Goal: Transaction & Acquisition: Purchase product/service

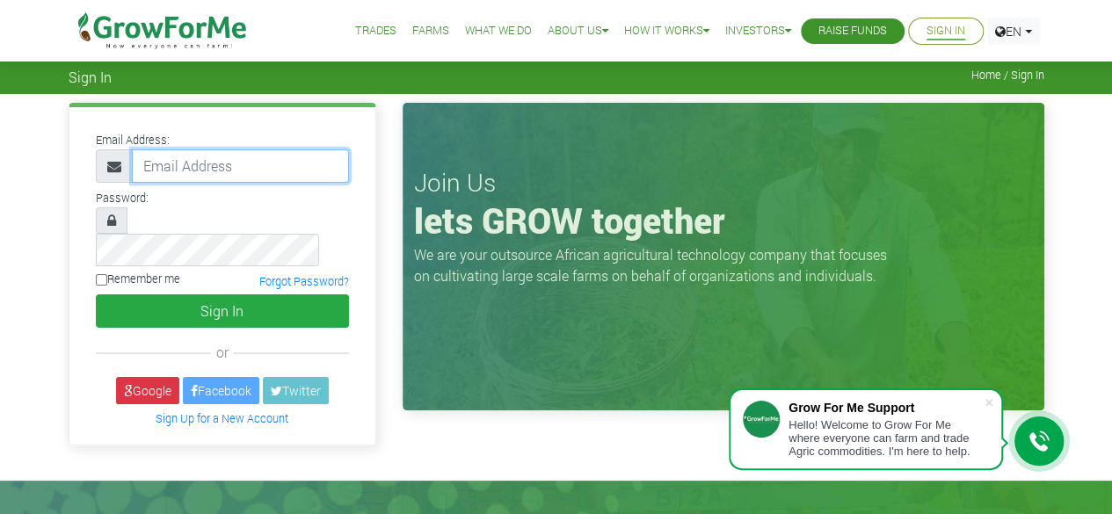
click at [181, 156] on input "email" at bounding box center [240, 165] width 217 height 33
type input "xeonsysitenterprise@gmail.com"
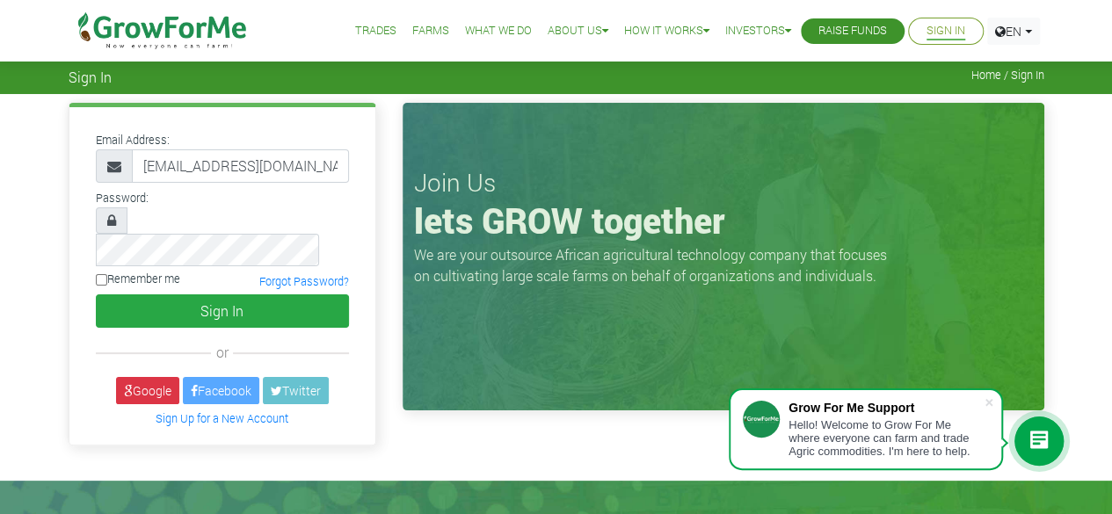
click at [160, 271] on label "Remember me" at bounding box center [138, 279] width 84 height 17
click at [107, 274] on input "Remember me" at bounding box center [101, 279] width 11 height 11
checkbox input "true"
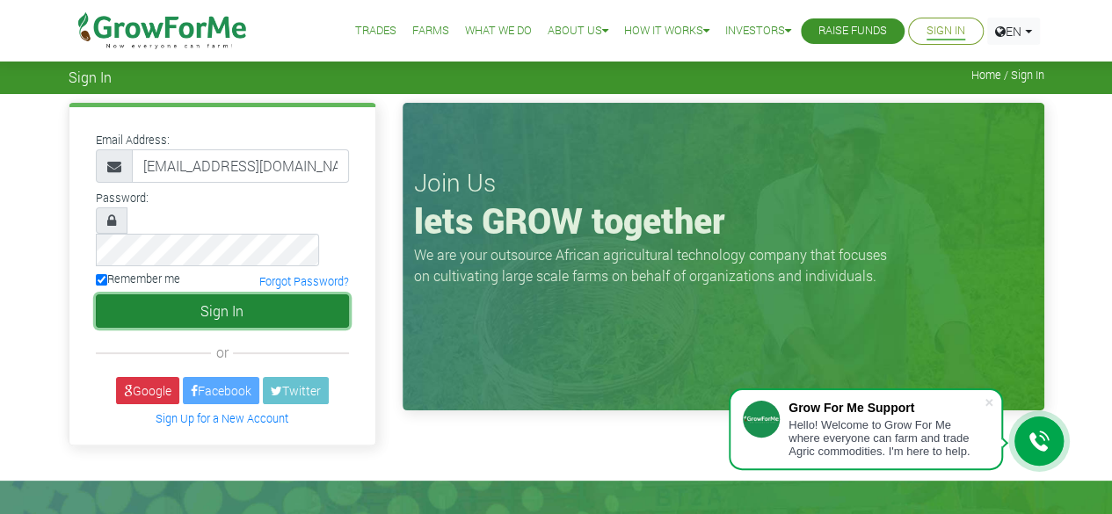
click at [169, 295] on button "Sign In" at bounding box center [222, 311] width 253 height 33
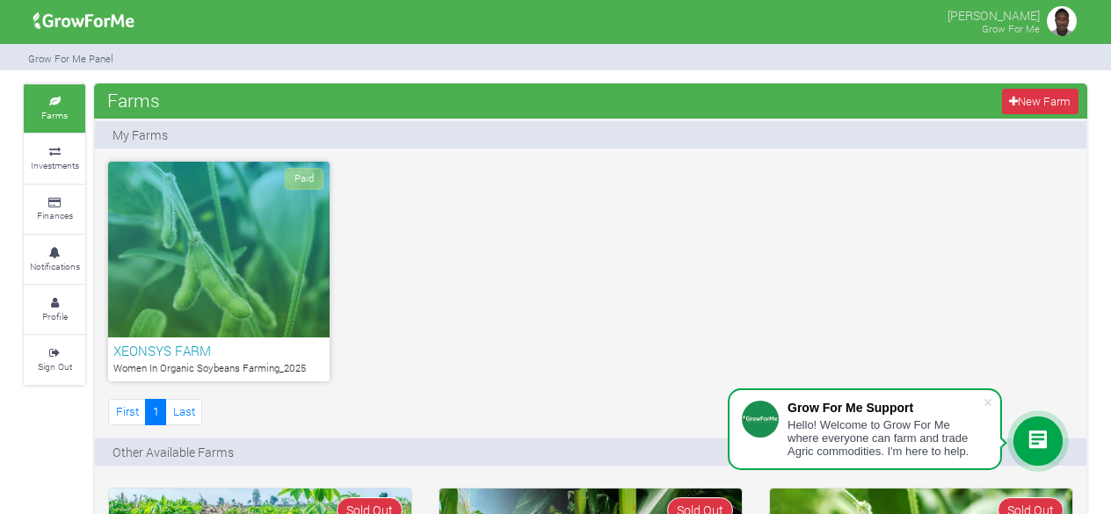
click at [273, 249] on div "Paid" at bounding box center [219, 250] width 222 height 176
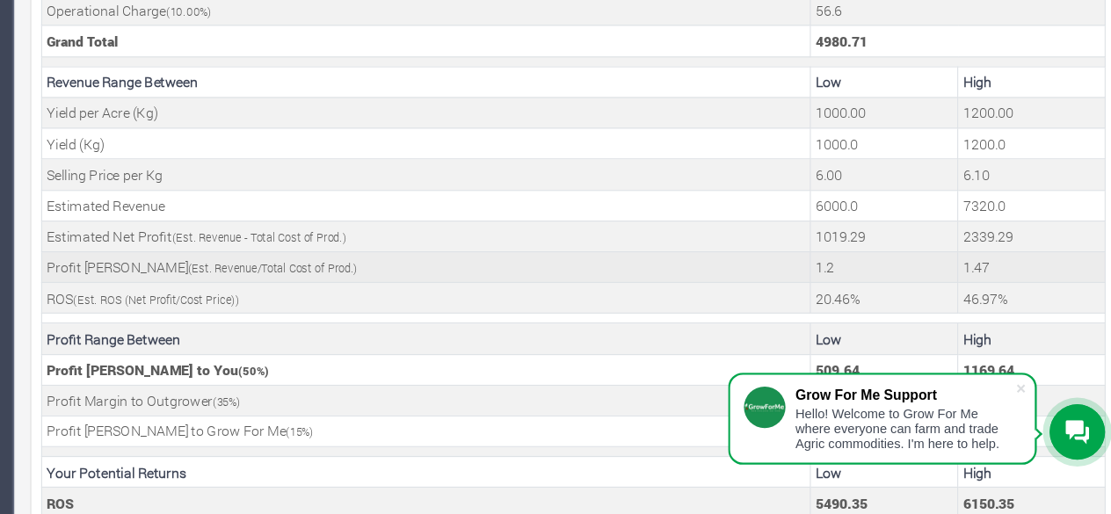
scroll to position [751, 0]
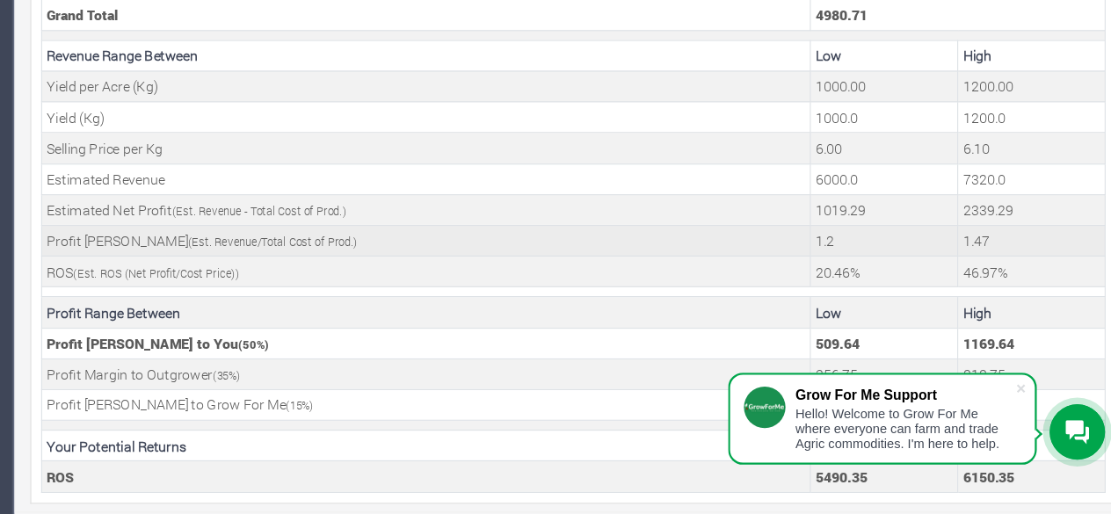
click at [573, 288] on td "ROS (Est. ROS (Net Profit/Cost Price))" at bounding box center [460, 299] width 683 height 27
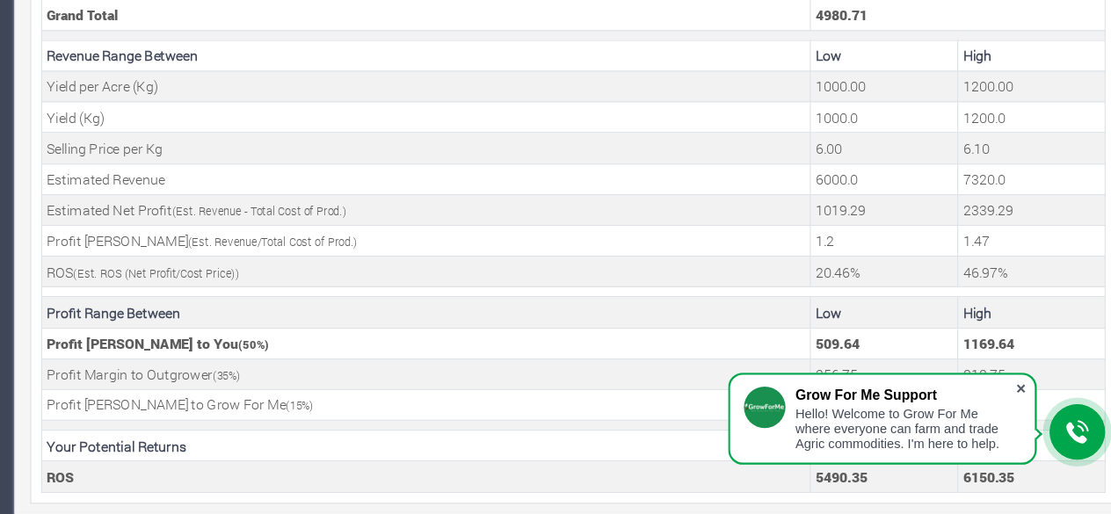
click at [983, 401] on span at bounding box center [988, 403] width 18 height 18
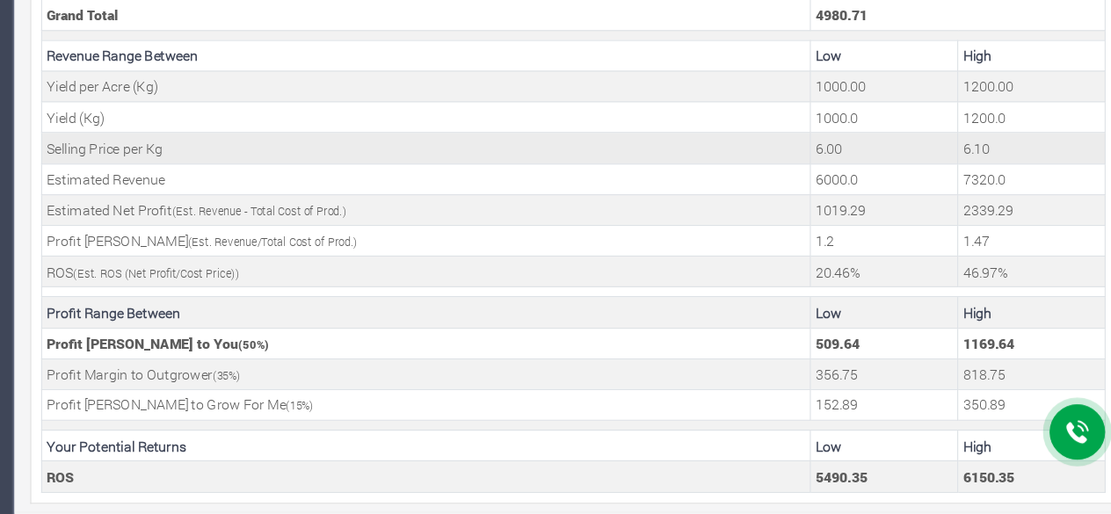
scroll to position [0, 0]
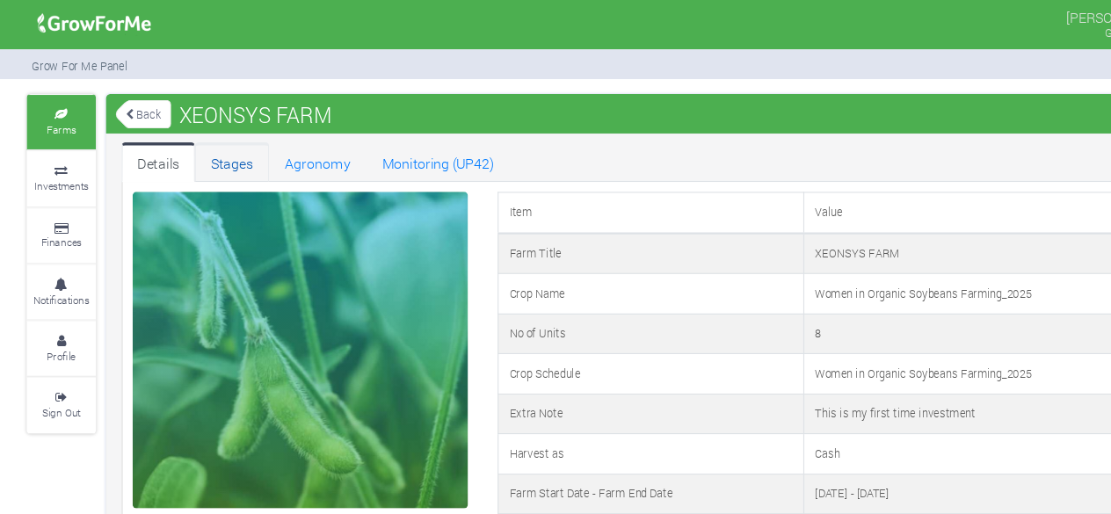
click at [209, 149] on link "Stages" at bounding box center [206, 144] width 66 height 35
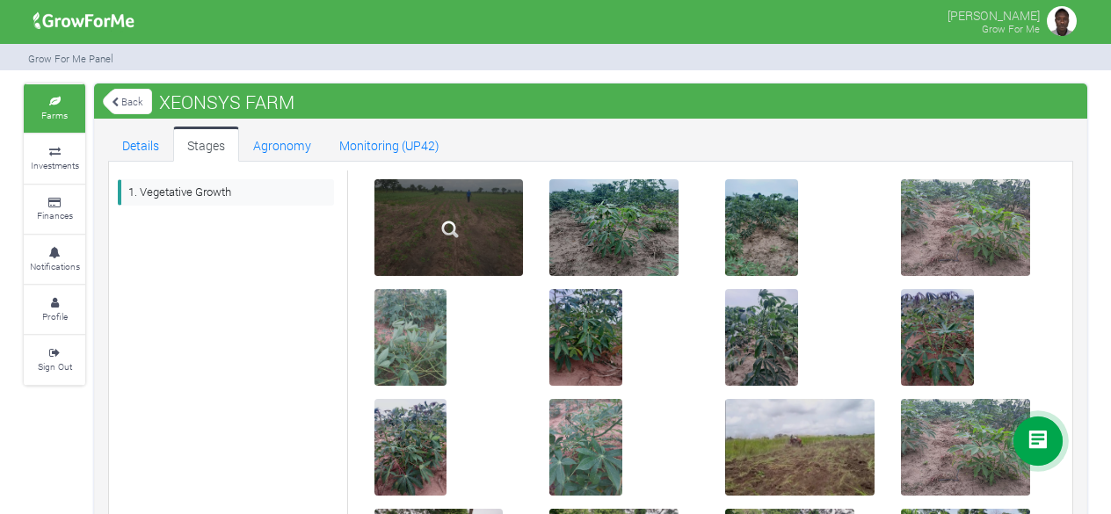
click at [461, 241] on img at bounding box center [450, 229] width 56 height 56
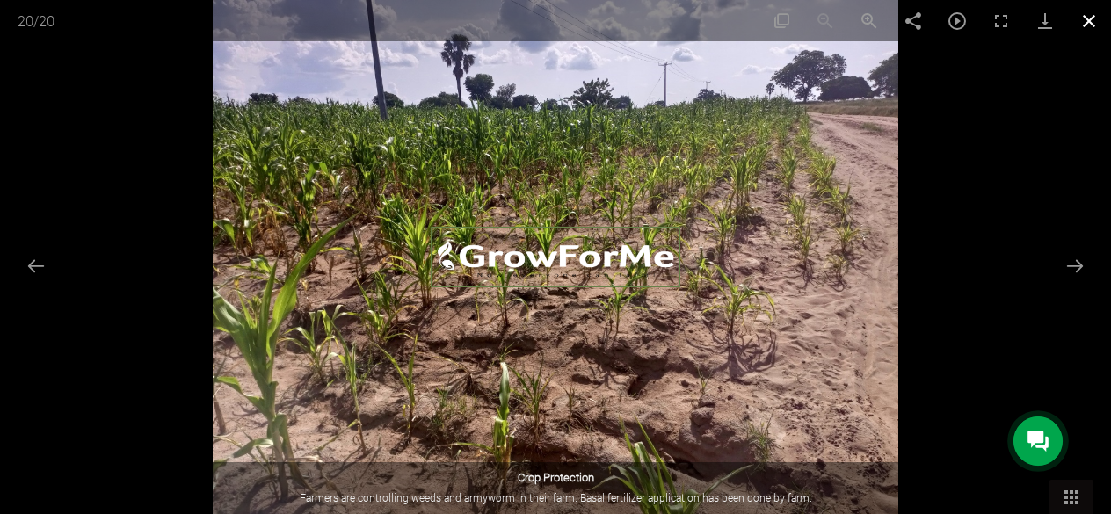
click at [1087, 18] on button "Close gallery" at bounding box center [1089, 20] width 44 height 41
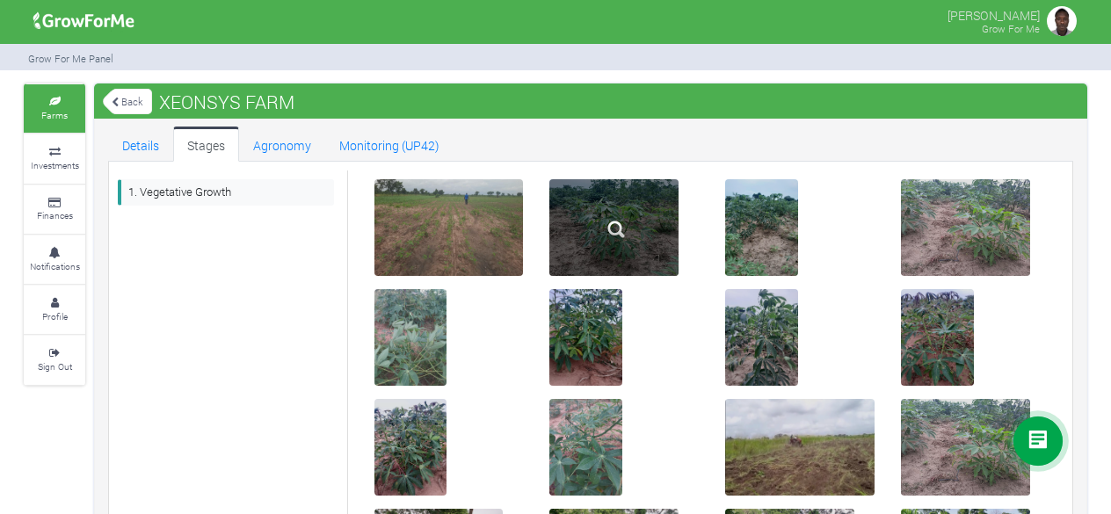
scroll to position [281, 0]
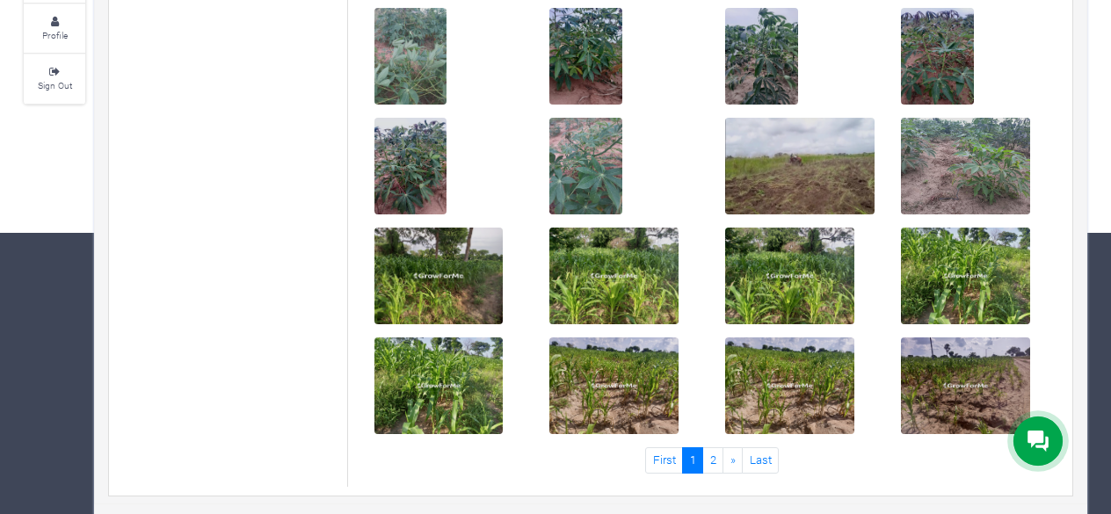
click at [1032, 441] on icon at bounding box center [1038, 441] width 21 height 21
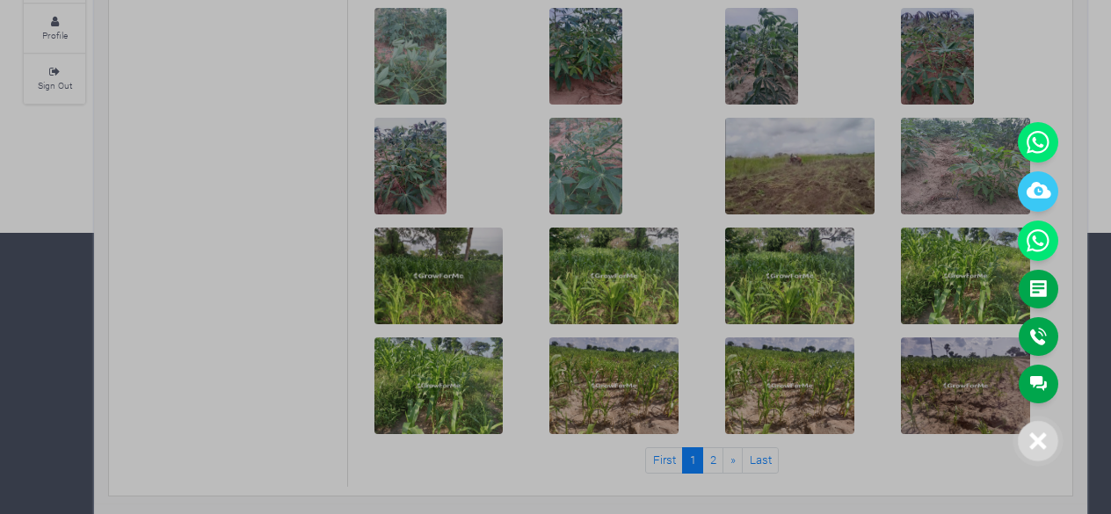
click at [192, 143] on div at bounding box center [555, 257] width 1111 height 514
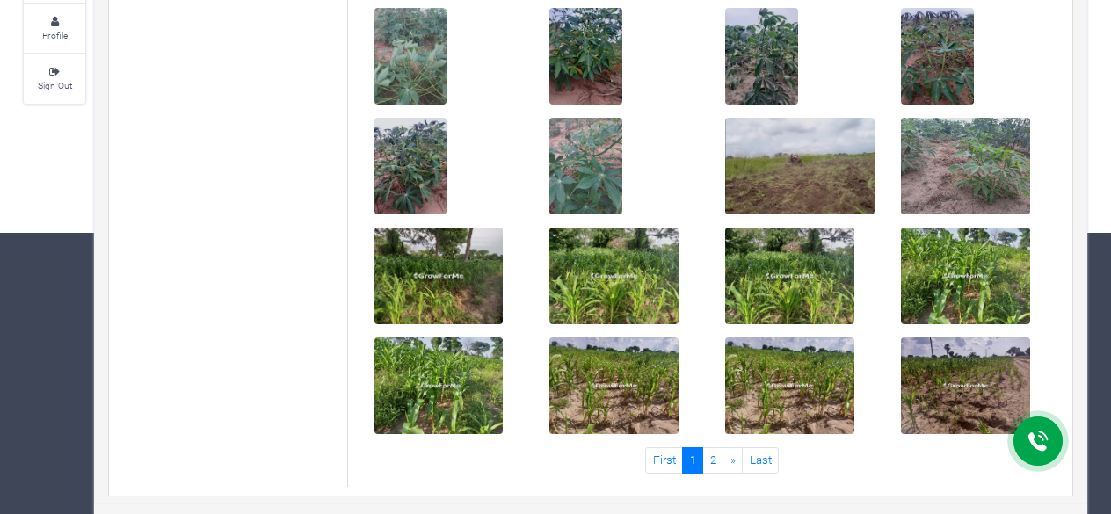
scroll to position [0, 0]
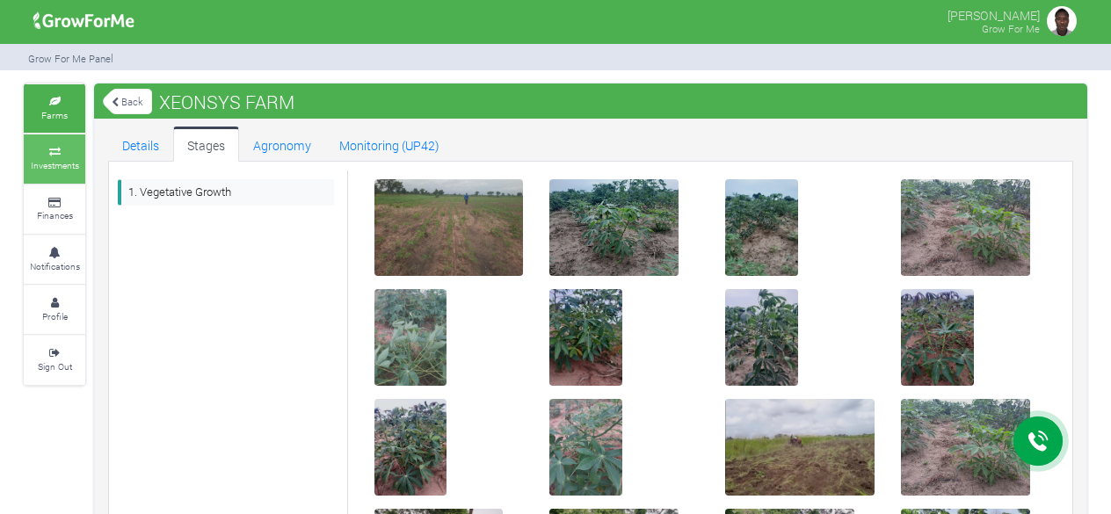
click at [57, 157] on link "Investments" at bounding box center [55, 159] width 62 height 48
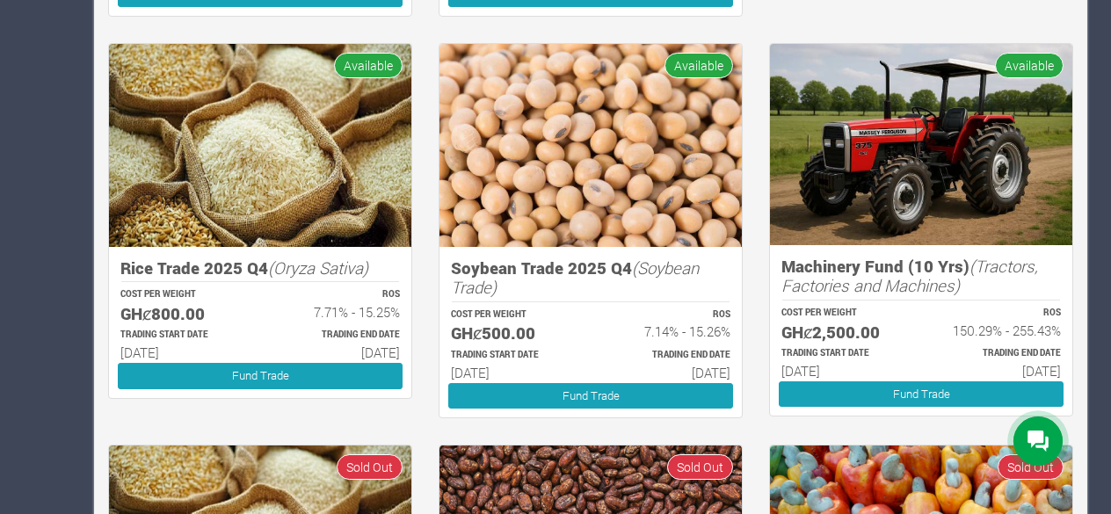
scroll to position [721, 0]
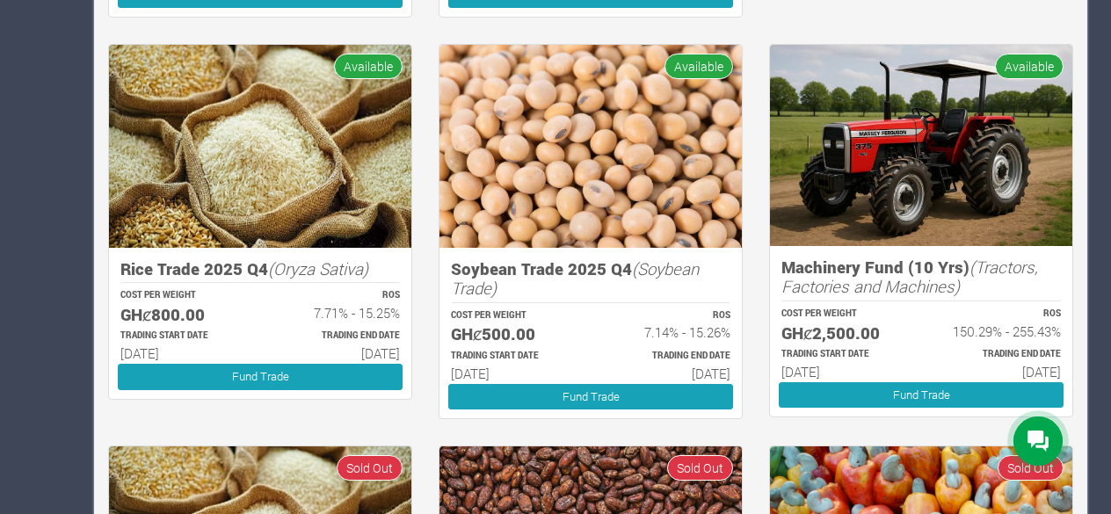
click at [894, 332] on h5 "GHȼ2,500.00" at bounding box center [844, 334] width 124 height 20
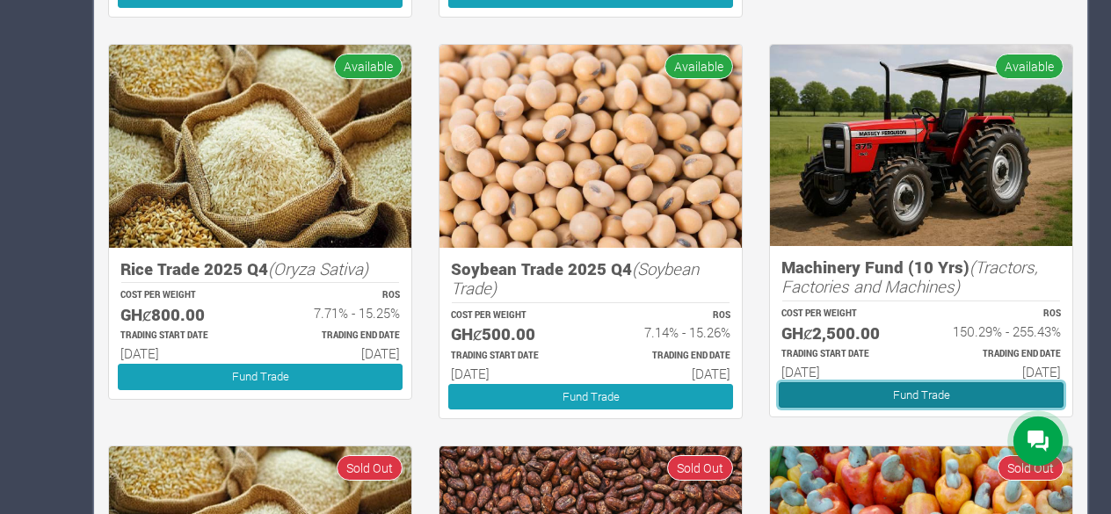
click at [906, 383] on link "Fund Trade" at bounding box center [921, 394] width 285 height 25
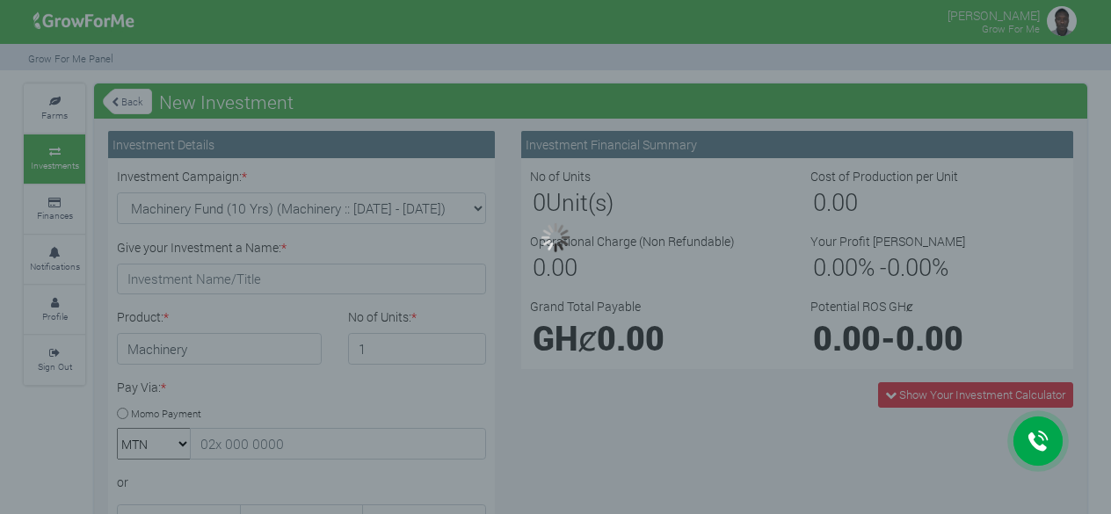
type input "1"
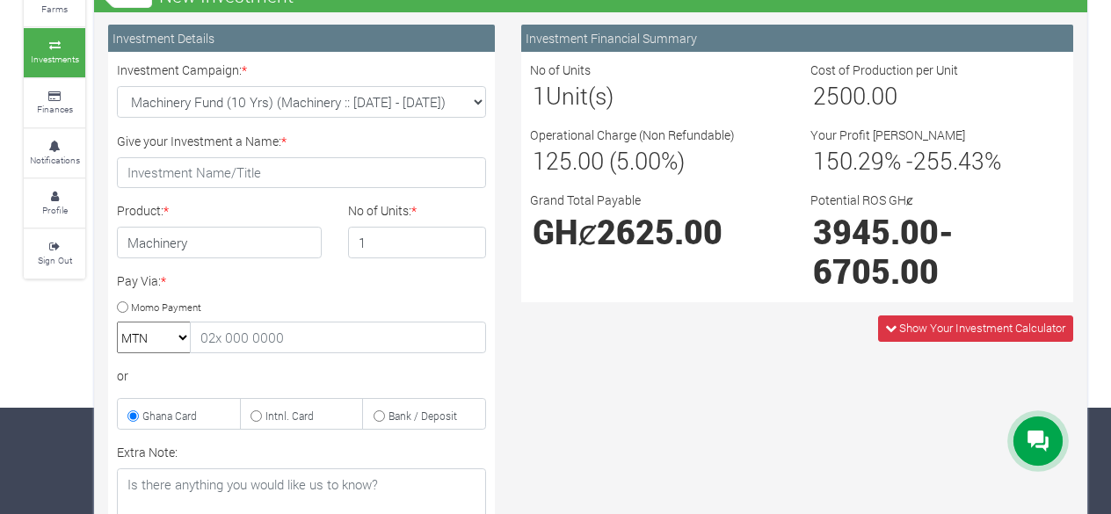
scroll to position [106, 0]
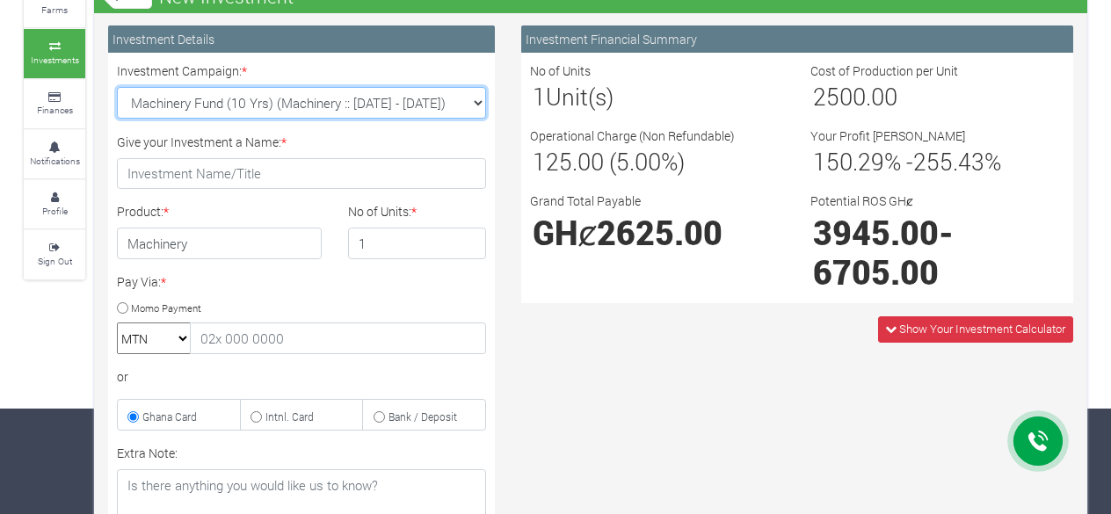
click at [300, 113] on select "Machinery Fund (10 Yrs) (Machinery :: [DATE] - [DATE]) Maize Trade 2025 Q4 (Mai…" at bounding box center [301, 103] width 369 height 32
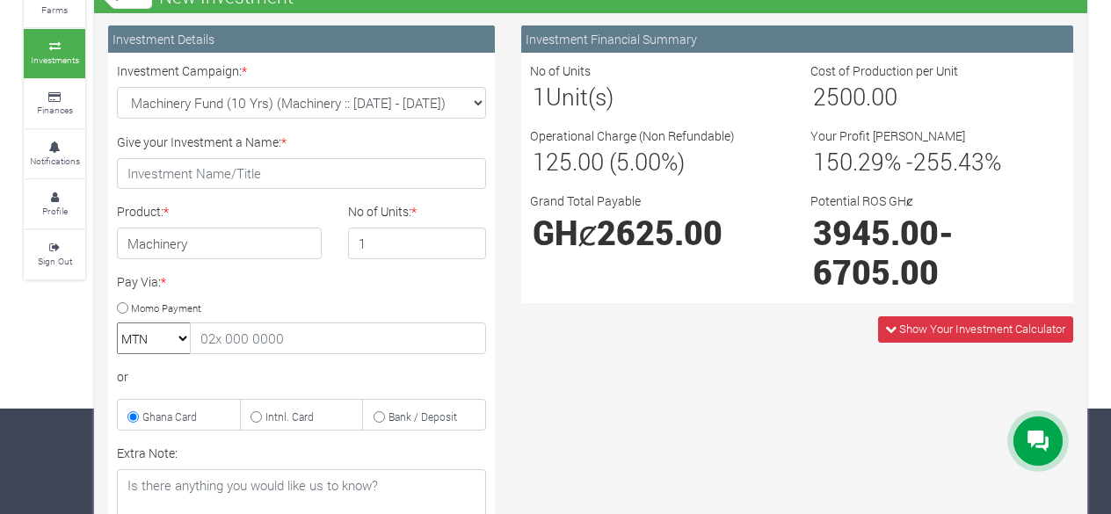
click at [659, 438] on div "Investment Financial Summary No of Units 1 Unit(s) Cost of Production per Unit …" at bounding box center [797, 398] width 579 height 747
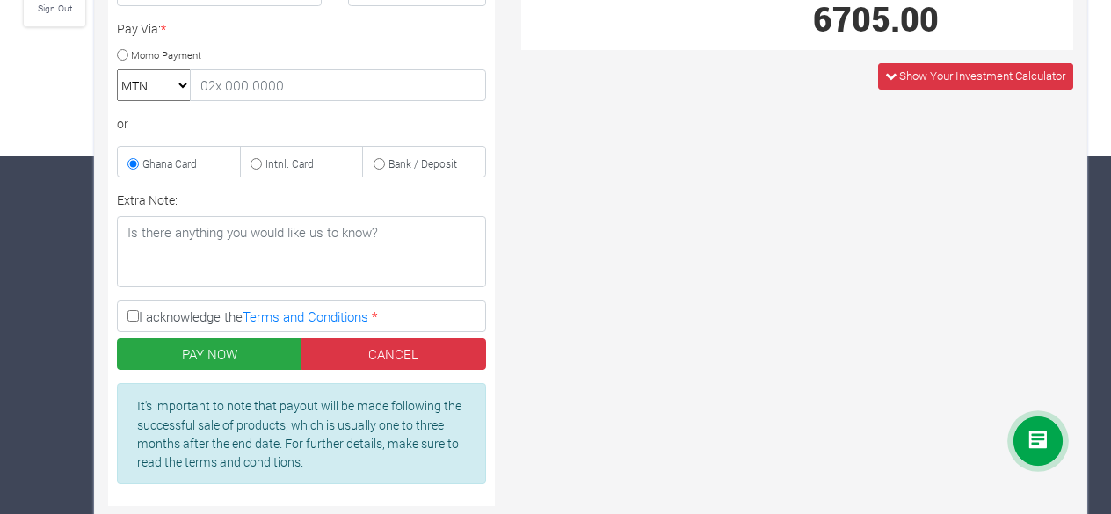
scroll to position [0, 0]
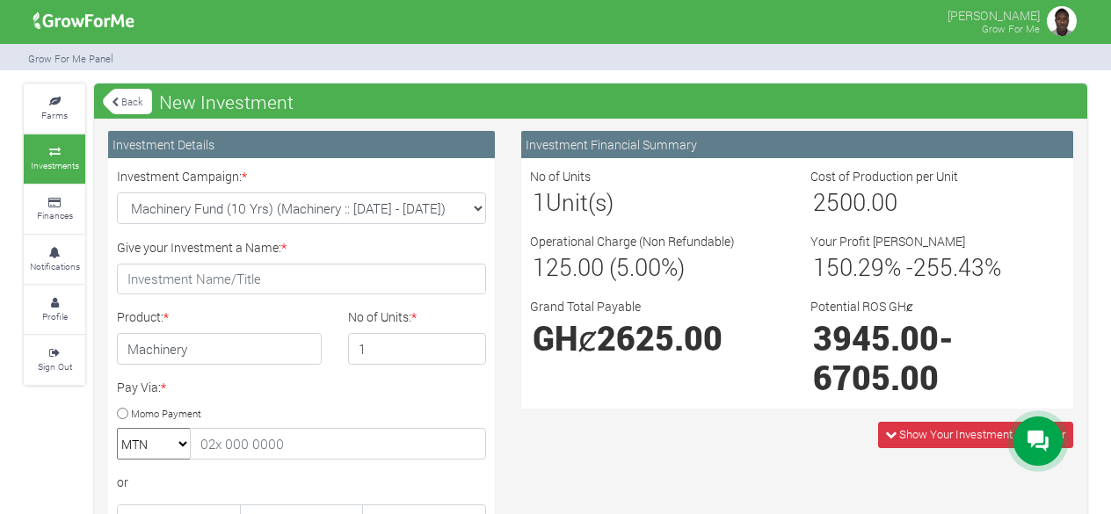
click at [129, 101] on link "Back" at bounding box center [127, 101] width 49 height 29
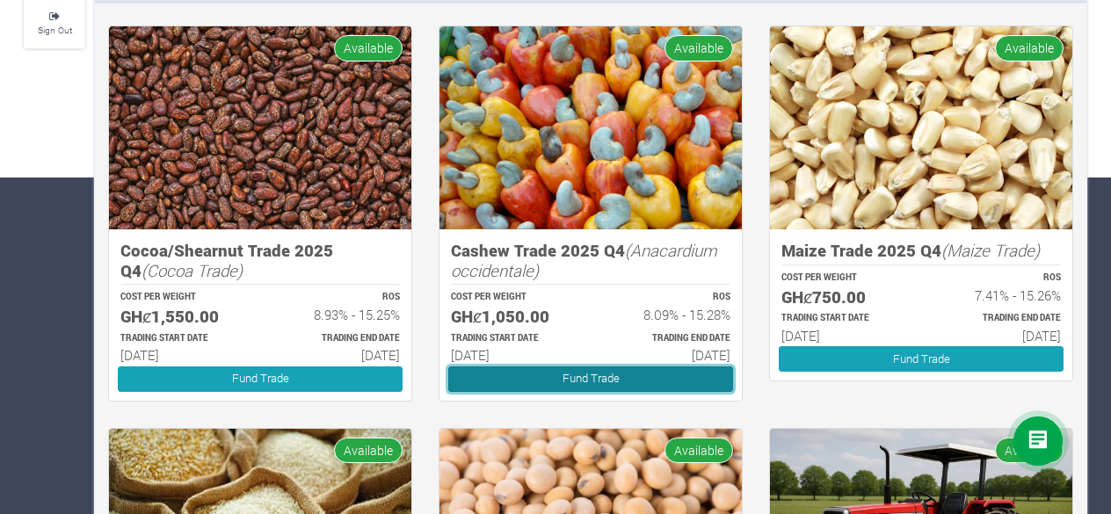
click at [586, 377] on link "Fund Trade" at bounding box center [590, 379] width 285 height 25
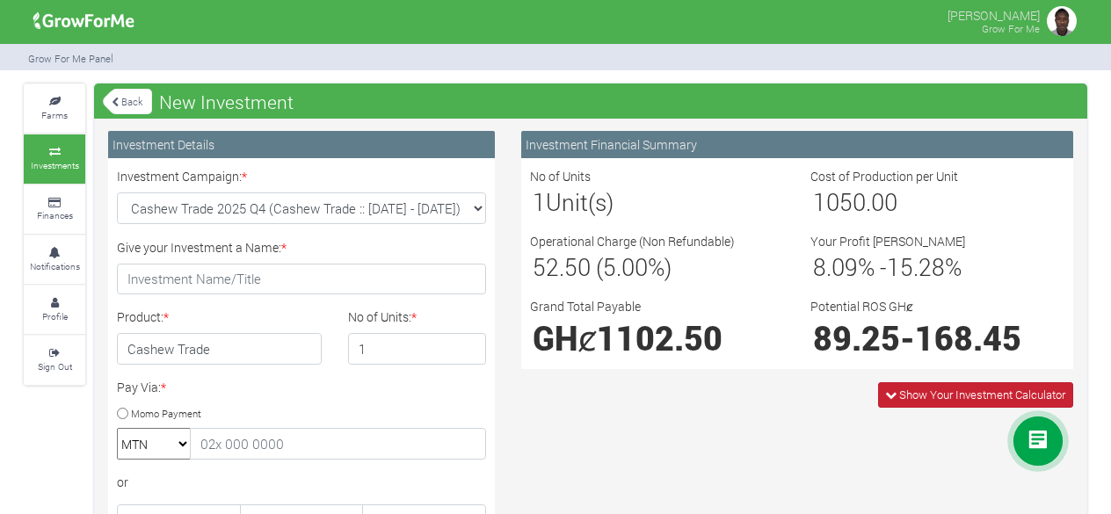
click at [913, 393] on span "Show Your Investment Calculator" at bounding box center [982, 395] width 166 height 16
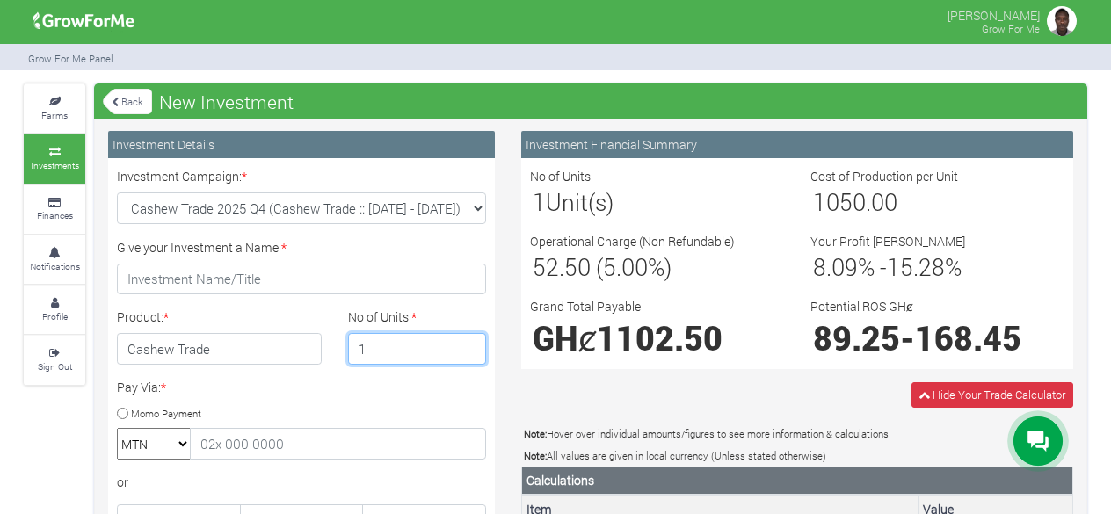
click at [376, 342] on input "1" at bounding box center [417, 349] width 139 height 32
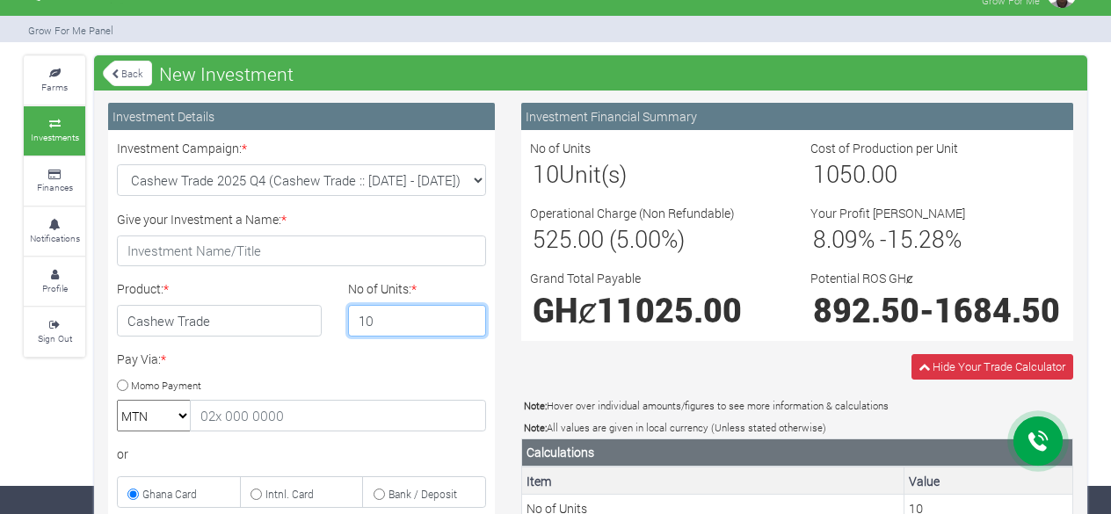
scroll to position [27, 0]
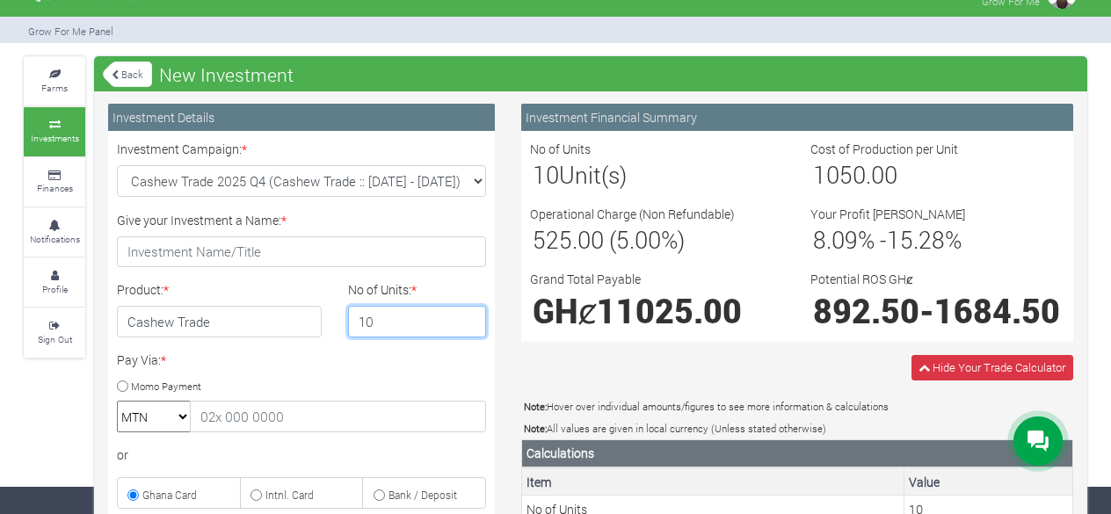
type input "10"
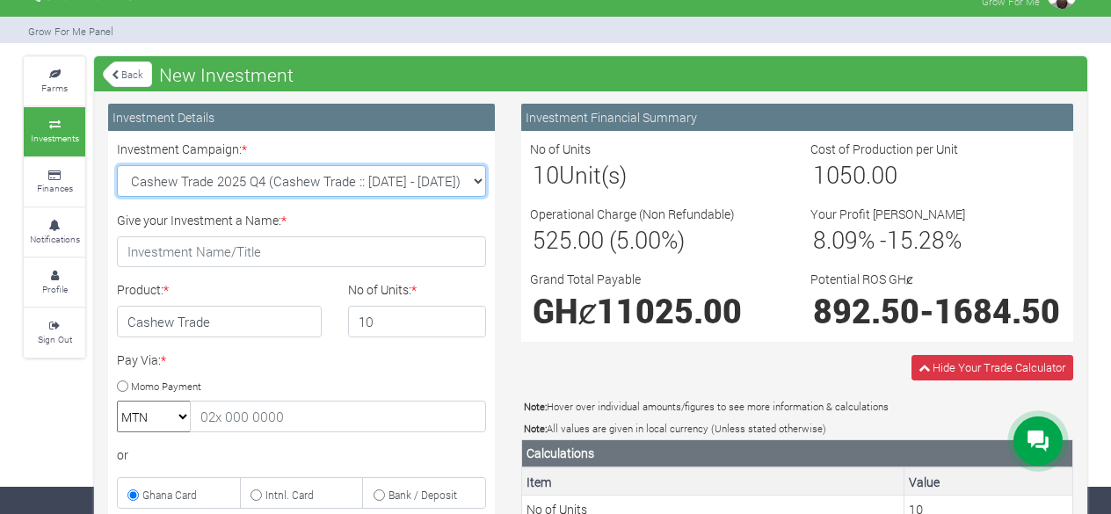
click at [253, 177] on select "Cashew Trade 2025 Q4 (Cashew Trade :: 01st Oct 2025 - 31st Mar 2026) Maize Trad…" at bounding box center [301, 181] width 369 height 32
select select "44"
click at [117, 165] on select "Cashew Trade 2025 Q4 (Cashew Trade :: 01st Oct 2025 - 31st Mar 2026) Maize Trad…" at bounding box center [301, 181] width 369 height 32
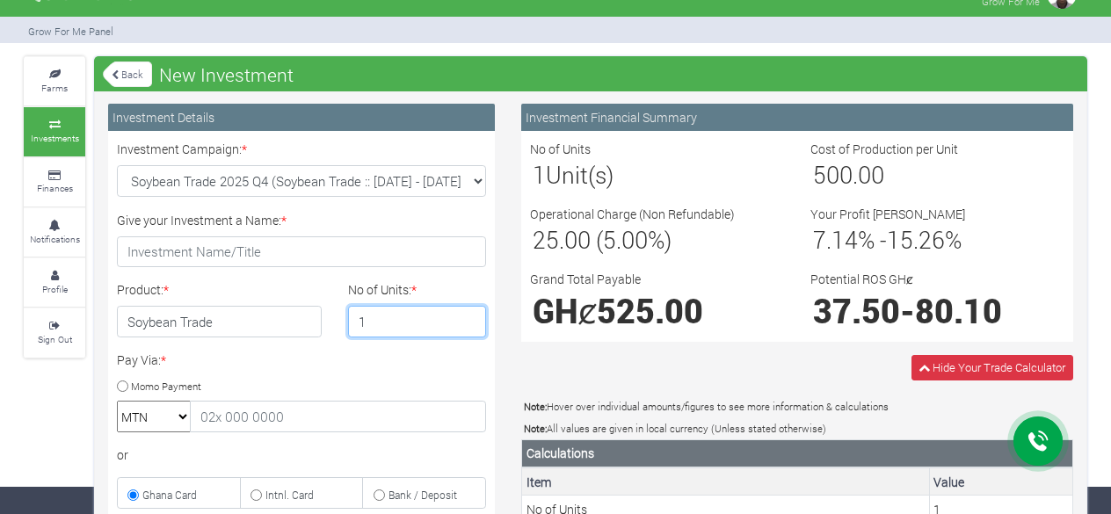
click at [377, 322] on input "1" at bounding box center [417, 322] width 139 height 32
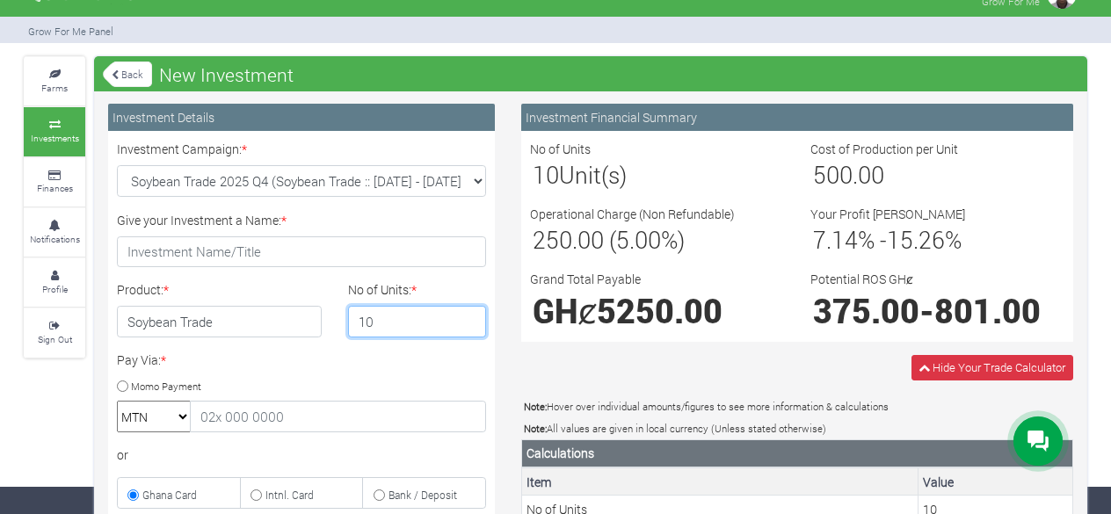
type input "1"
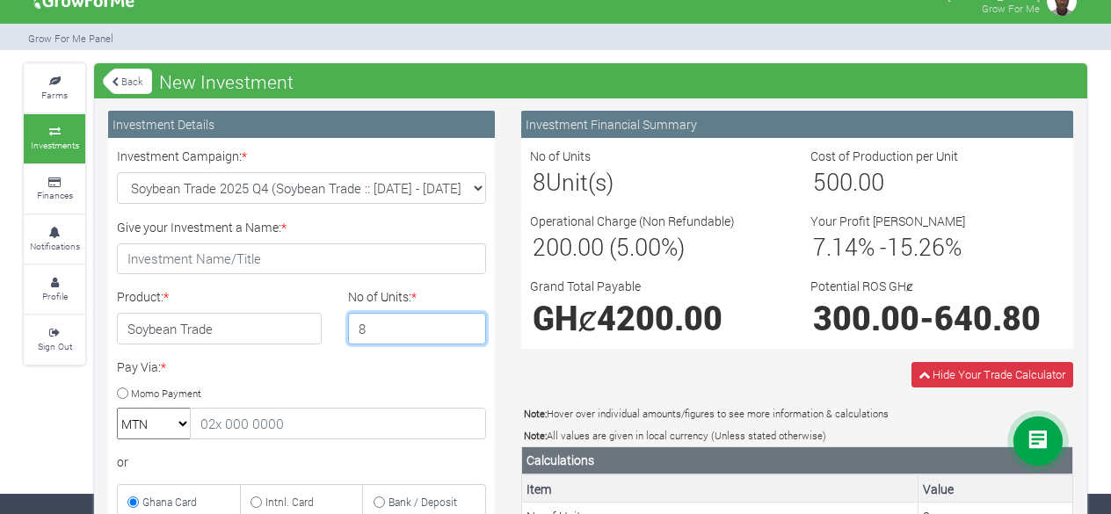
scroll to position [19, 0]
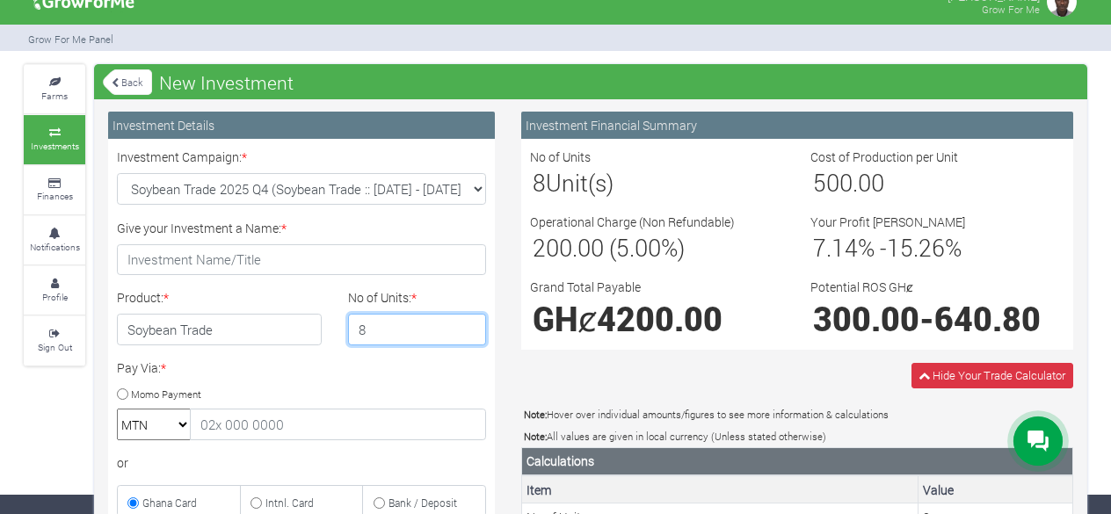
type input "8"
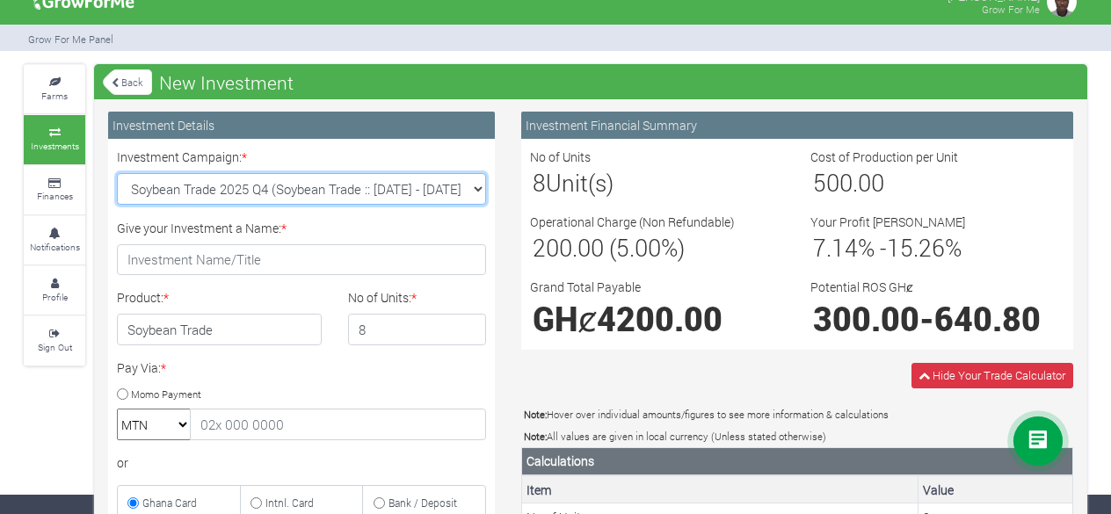
click at [461, 186] on select "Cashew Trade 2025 Q4 (Cashew Trade :: 01st Oct 2025 - 31st Mar 2026) Maize Trad…" at bounding box center [301, 189] width 369 height 32
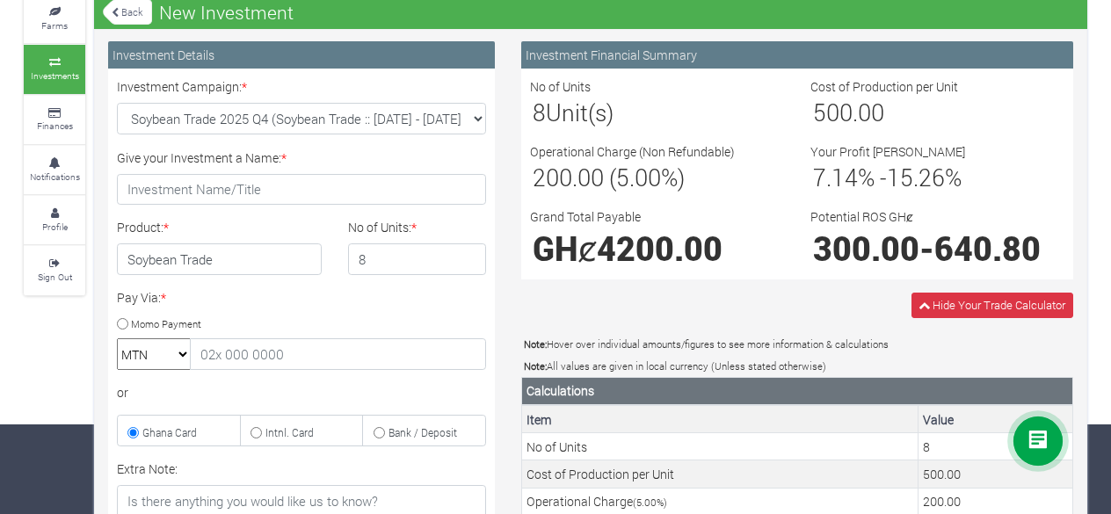
scroll to position [4, 0]
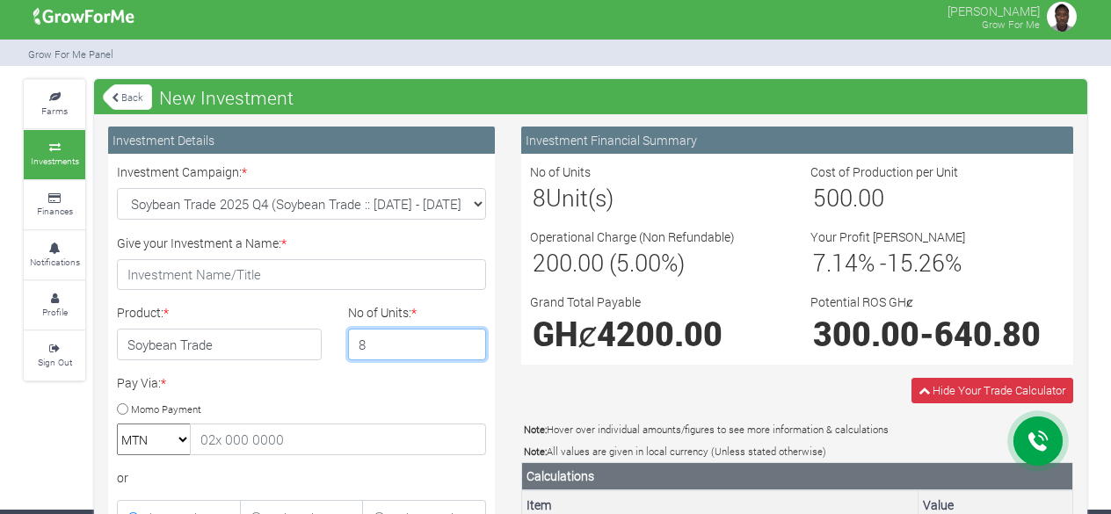
click at [401, 337] on input "8" at bounding box center [417, 345] width 139 height 32
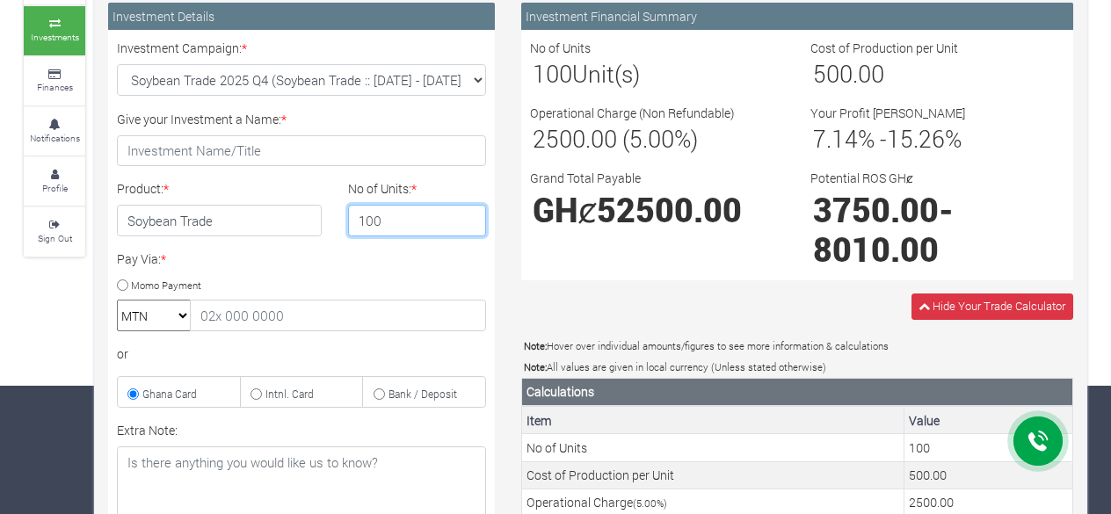
scroll to position [0, 0]
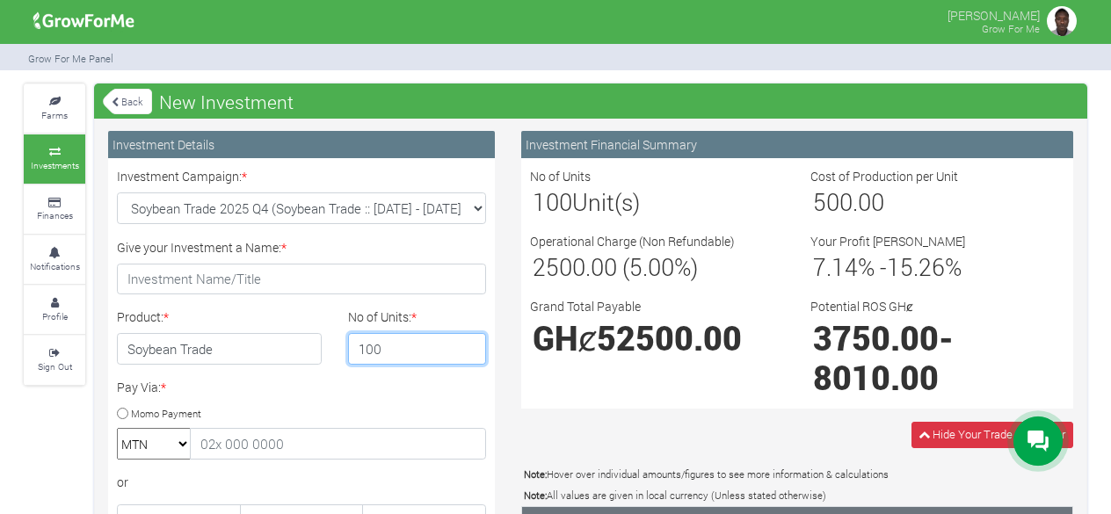
type input "100"
click at [127, 96] on link "Back" at bounding box center [127, 101] width 49 height 29
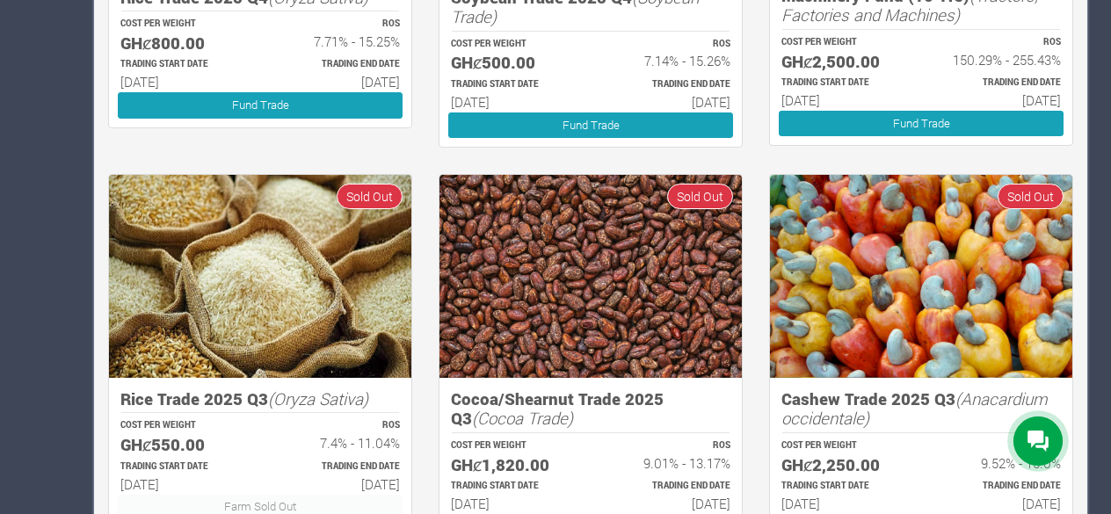
scroll to position [1107, 0]
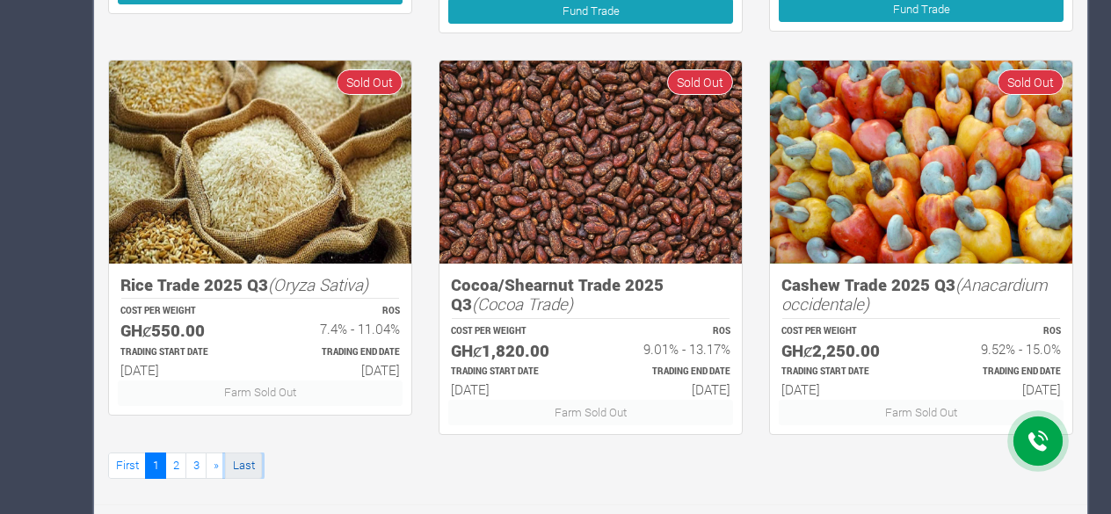
click at [237, 462] on link "Last" at bounding box center [243, 465] width 37 height 25
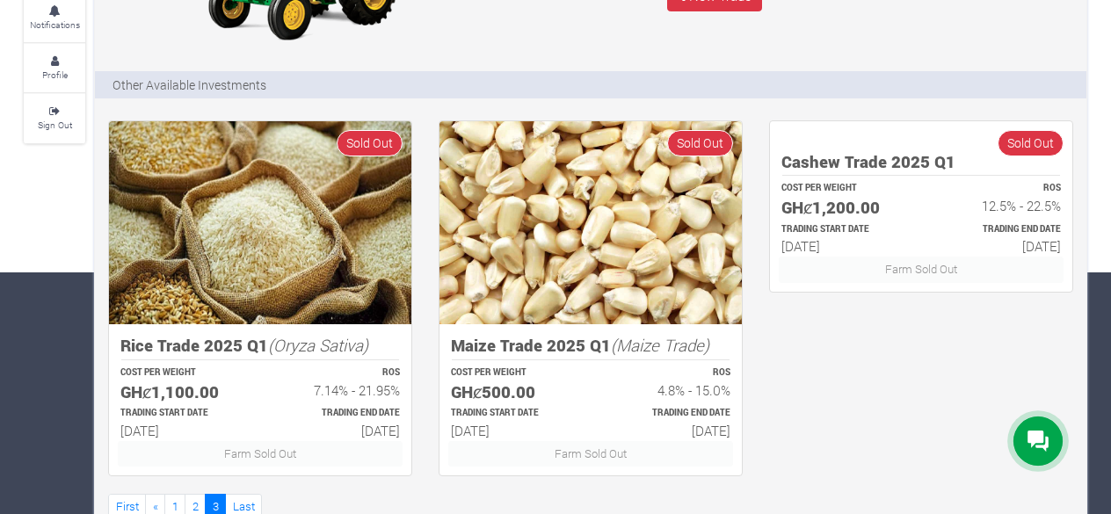
scroll to position [241, 0]
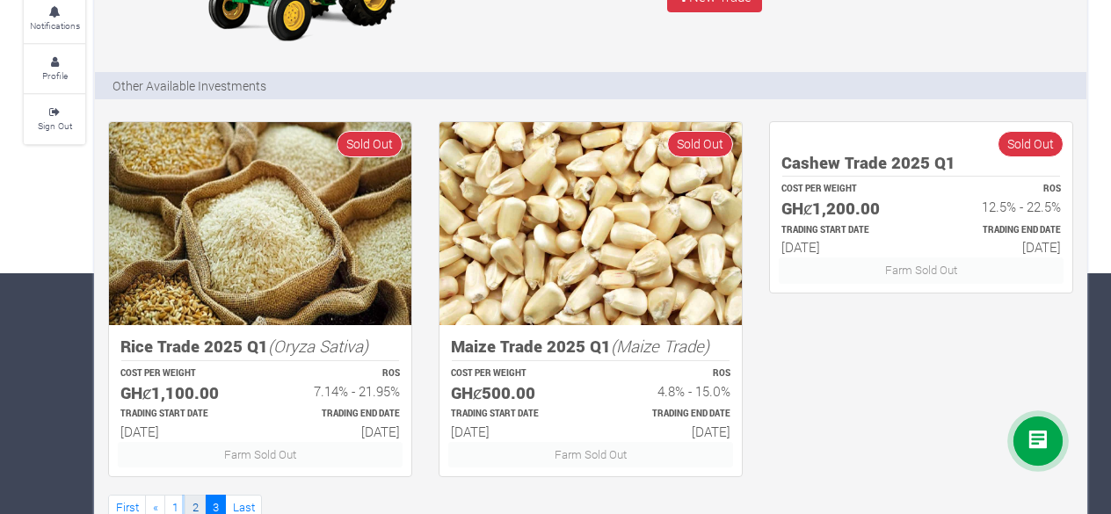
click at [192, 497] on link "2" at bounding box center [195, 507] width 21 height 25
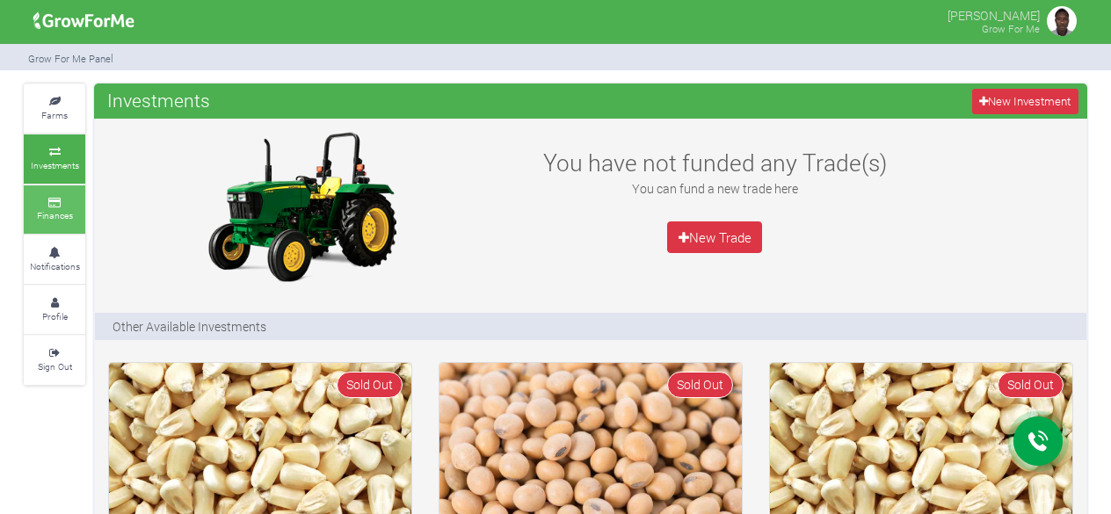
click at [62, 209] on small "Finances" at bounding box center [55, 215] width 36 height 12
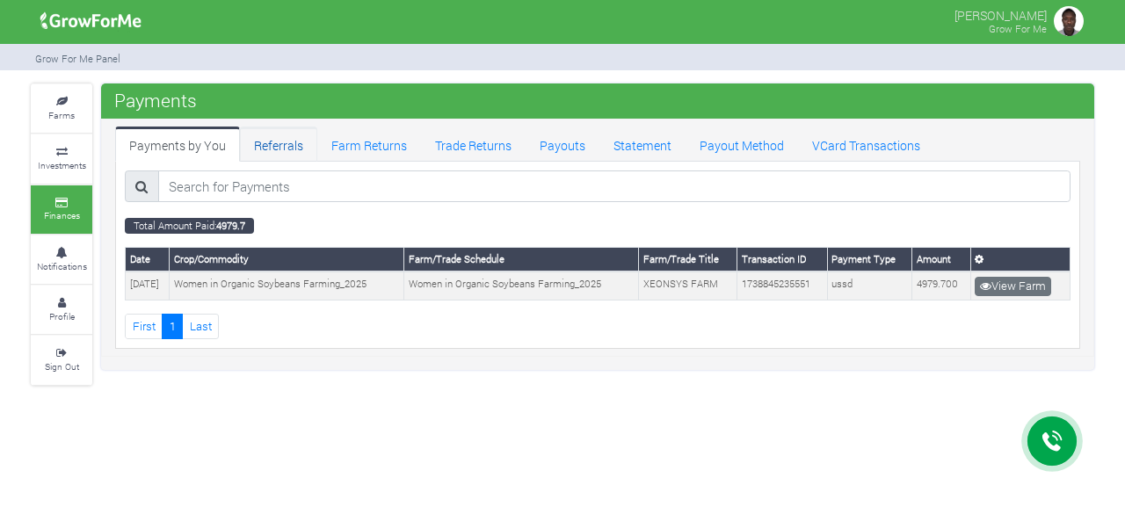
click at [278, 145] on link "Referrals" at bounding box center [278, 144] width 77 height 35
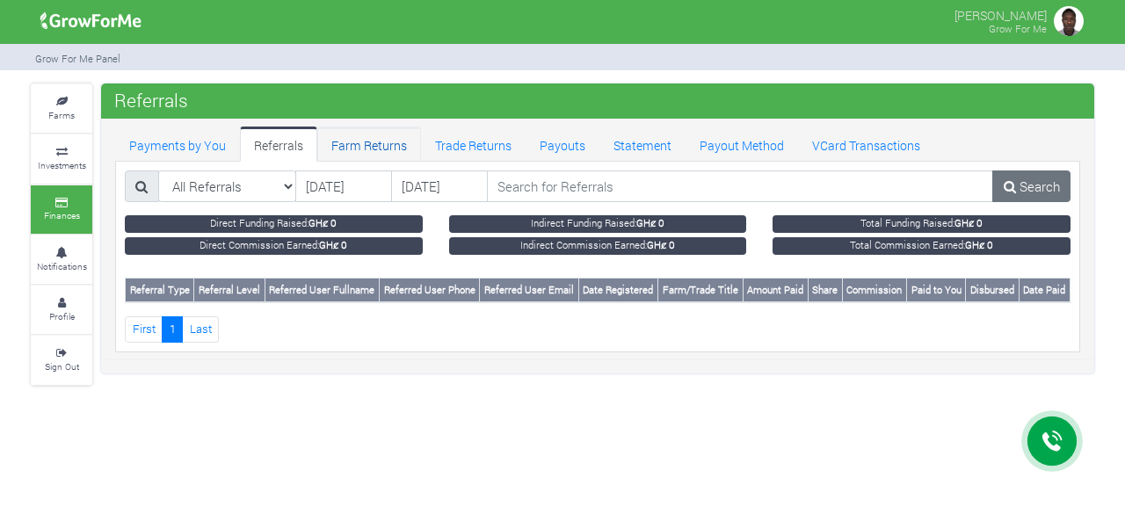
click at [362, 138] on link "Farm Returns" at bounding box center [369, 144] width 104 height 35
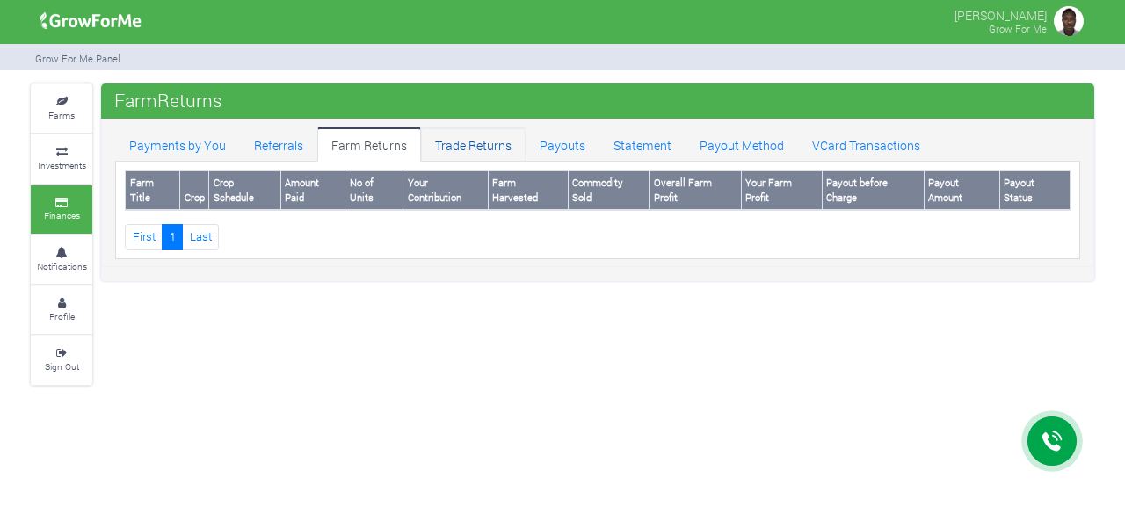
click at [461, 143] on link "Trade Returns" at bounding box center [473, 144] width 105 height 35
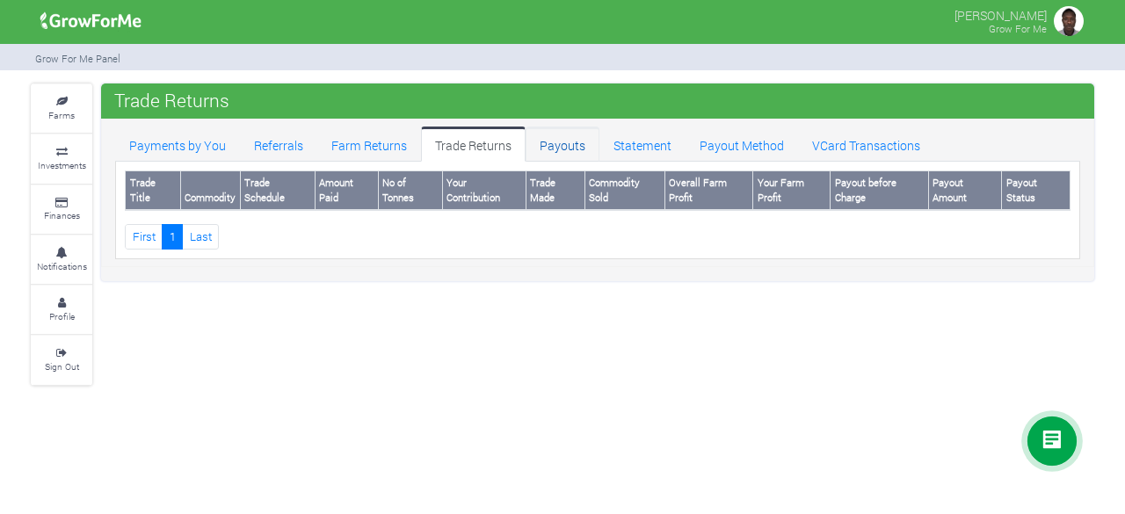
click at [569, 148] on link "Payouts" at bounding box center [563, 144] width 74 height 35
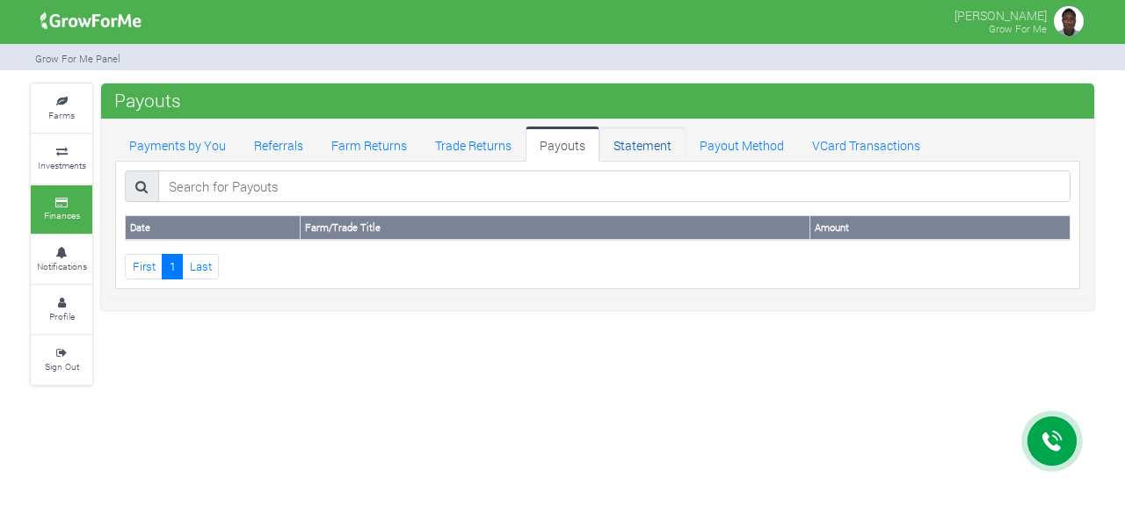
click at [631, 142] on link "Statement" at bounding box center [643, 144] width 86 height 35
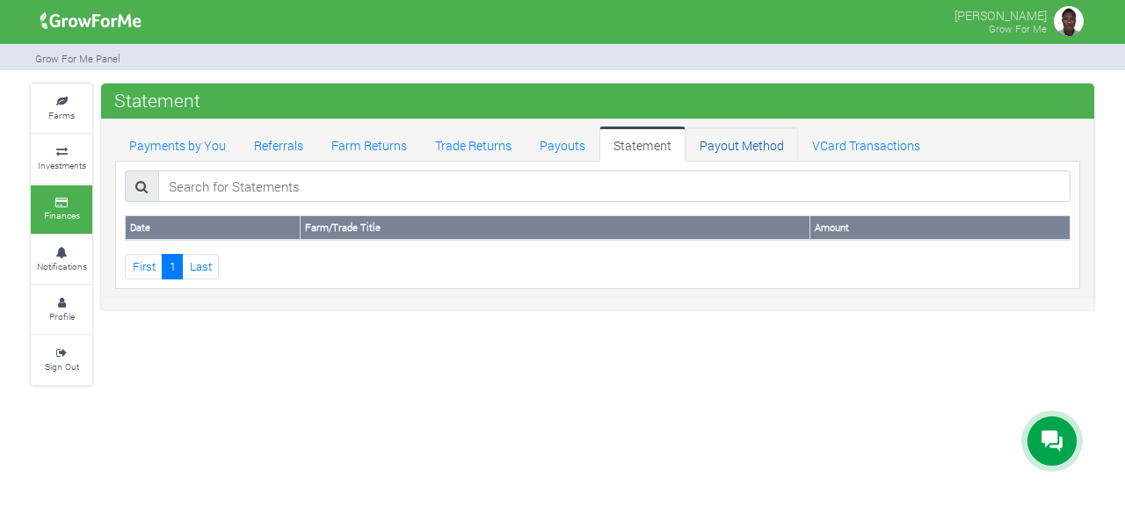
click at [742, 145] on link "Payout Method" at bounding box center [742, 144] width 113 height 35
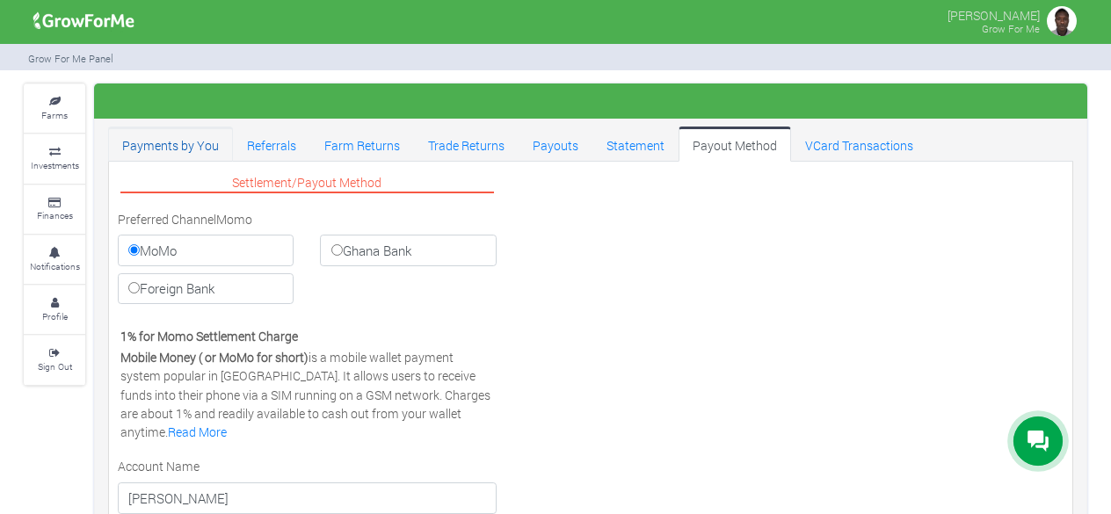
click at [202, 142] on link "Payments by You" at bounding box center [170, 144] width 125 height 35
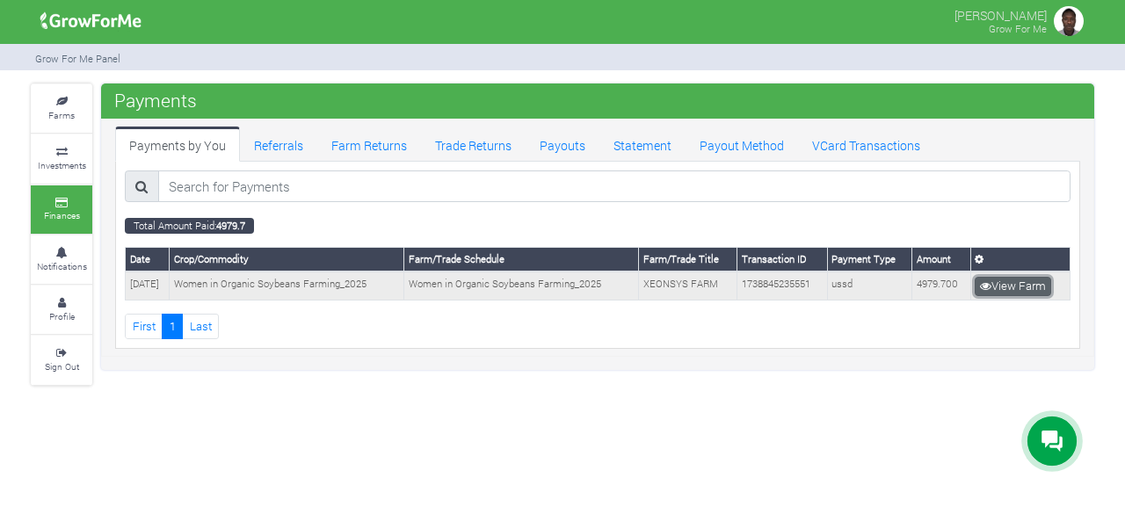
click at [1018, 284] on link "View Farm" at bounding box center [1013, 286] width 76 height 19
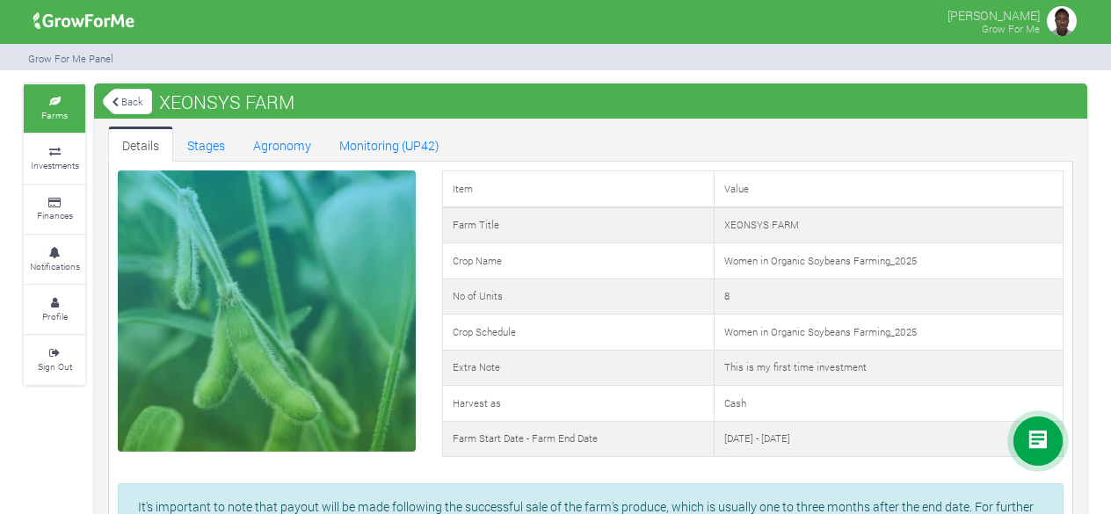
click at [58, 115] on small "Farms" at bounding box center [54, 115] width 26 height 12
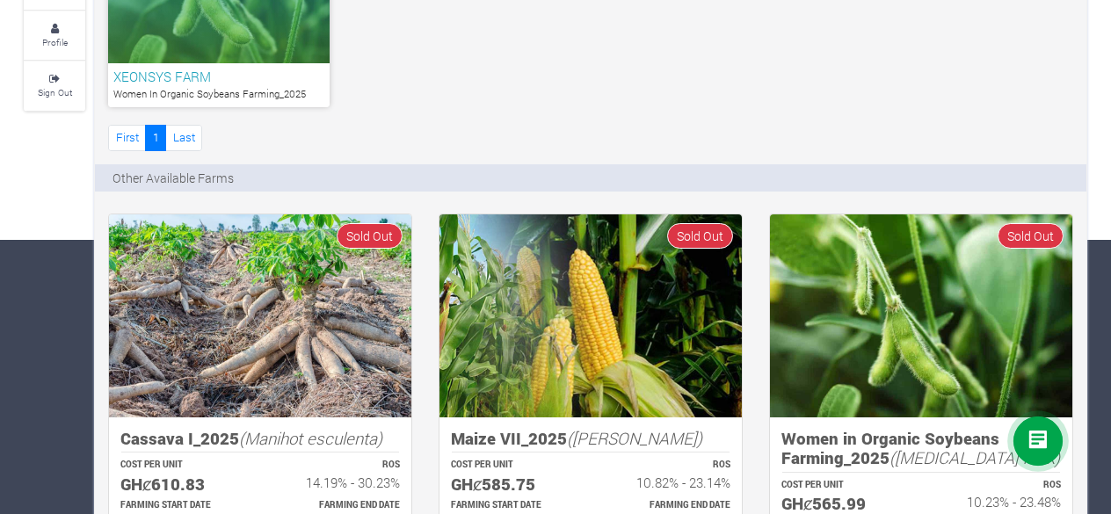
scroll to position [278, 0]
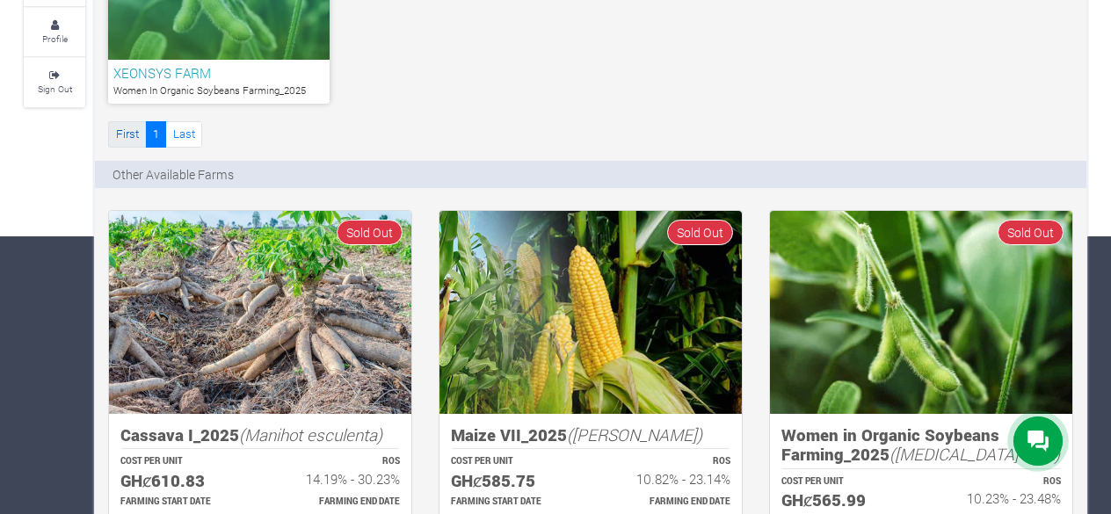
click at [129, 135] on link "First" at bounding box center [127, 133] width 38 height 25
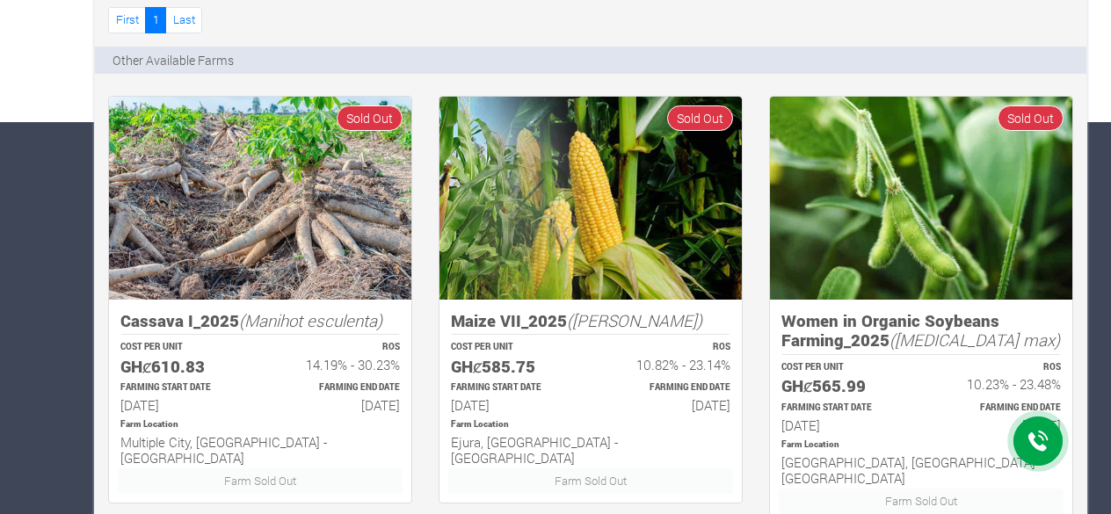
scroll to position [391, 0]
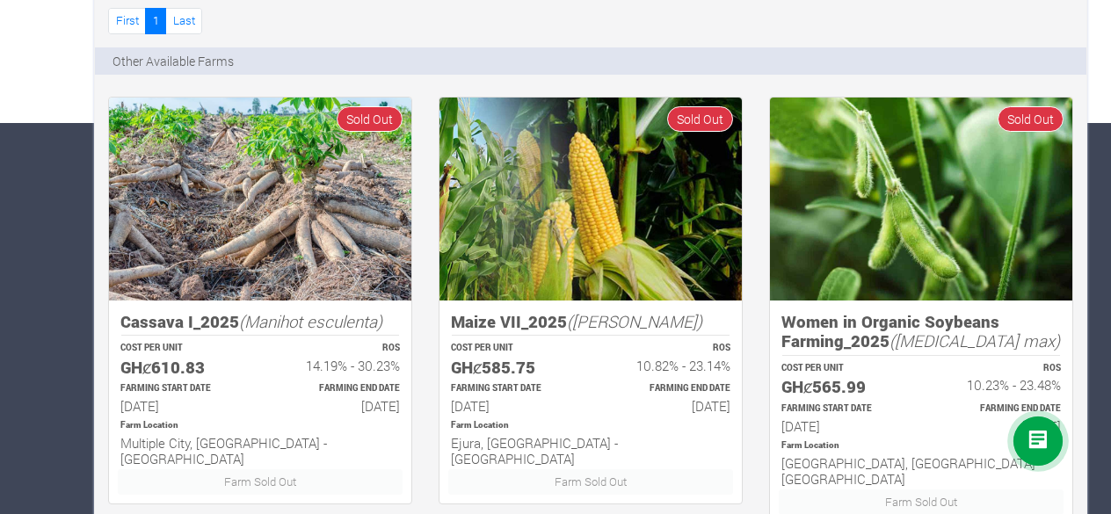
click at [886, 449] on p "Farm Location" at bounding box center [922, 446] width 280 height 13
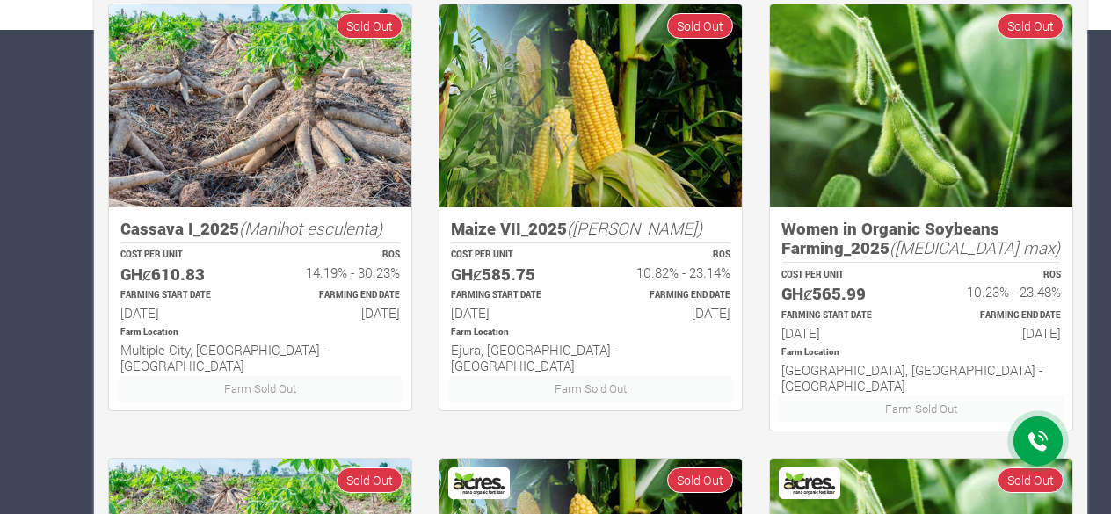
scroll to position [486, 0]
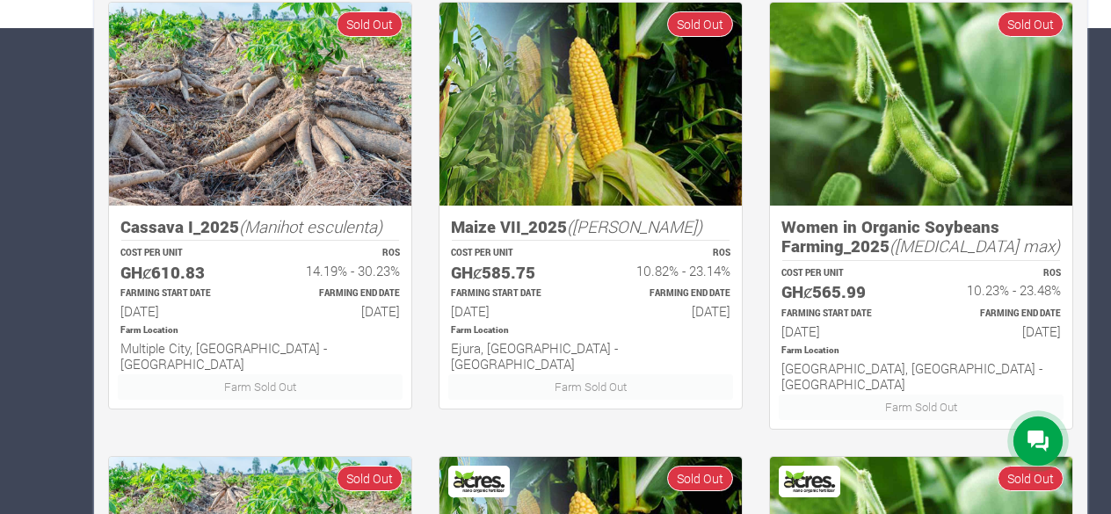
click at [931, 395] on div "Farm Sold Out" at bounding box center [921, 407] width 311 height 25
click at [976, 71] on img at bounding box center [921, 104] width 302 height 203
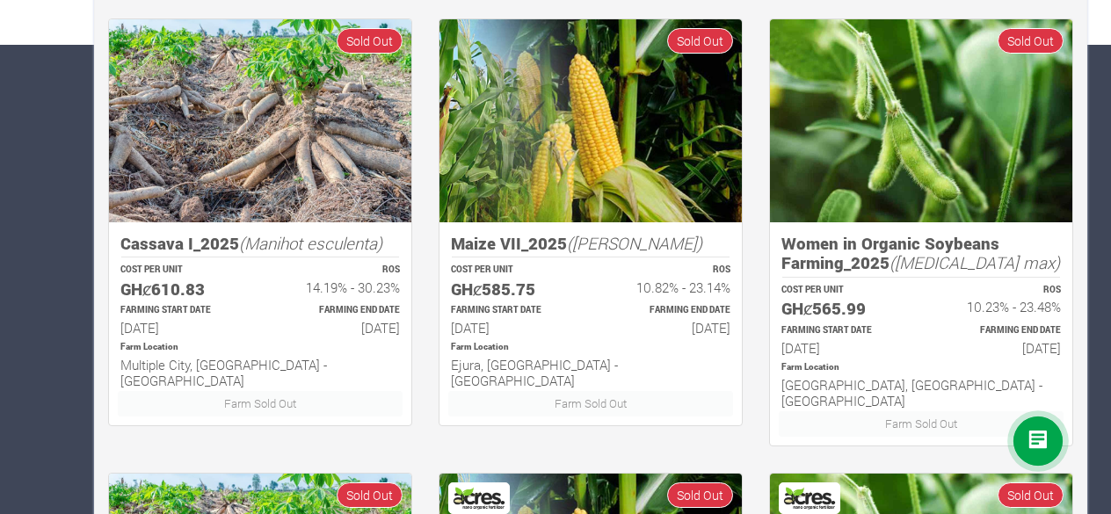
scroll to position [470, 0]
